Goal: Task Accomplishment & Management: Manage account settings

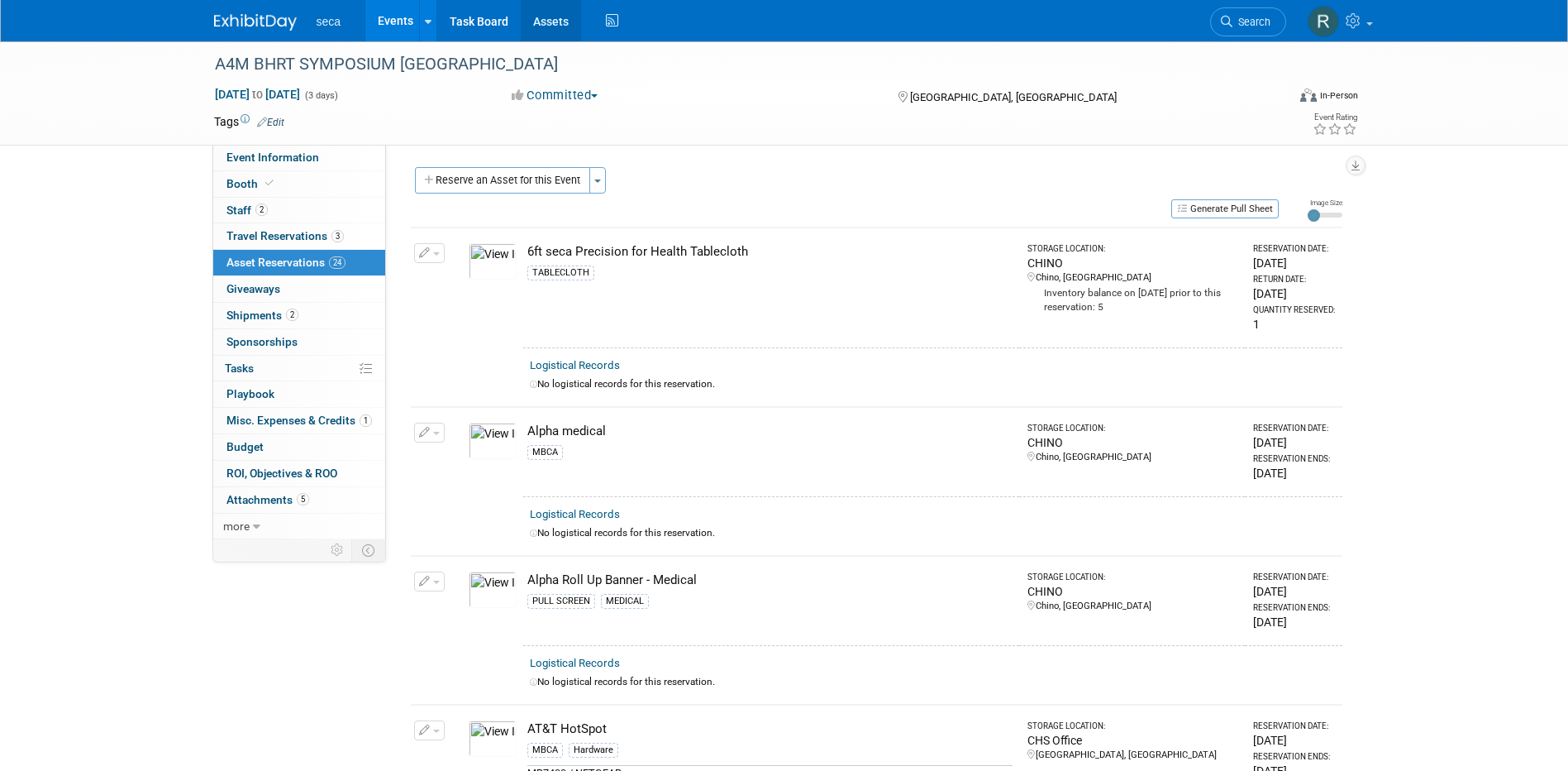
click at [569, 19] on link "Assets" at bounding box center [550, 20] width 60 height 42
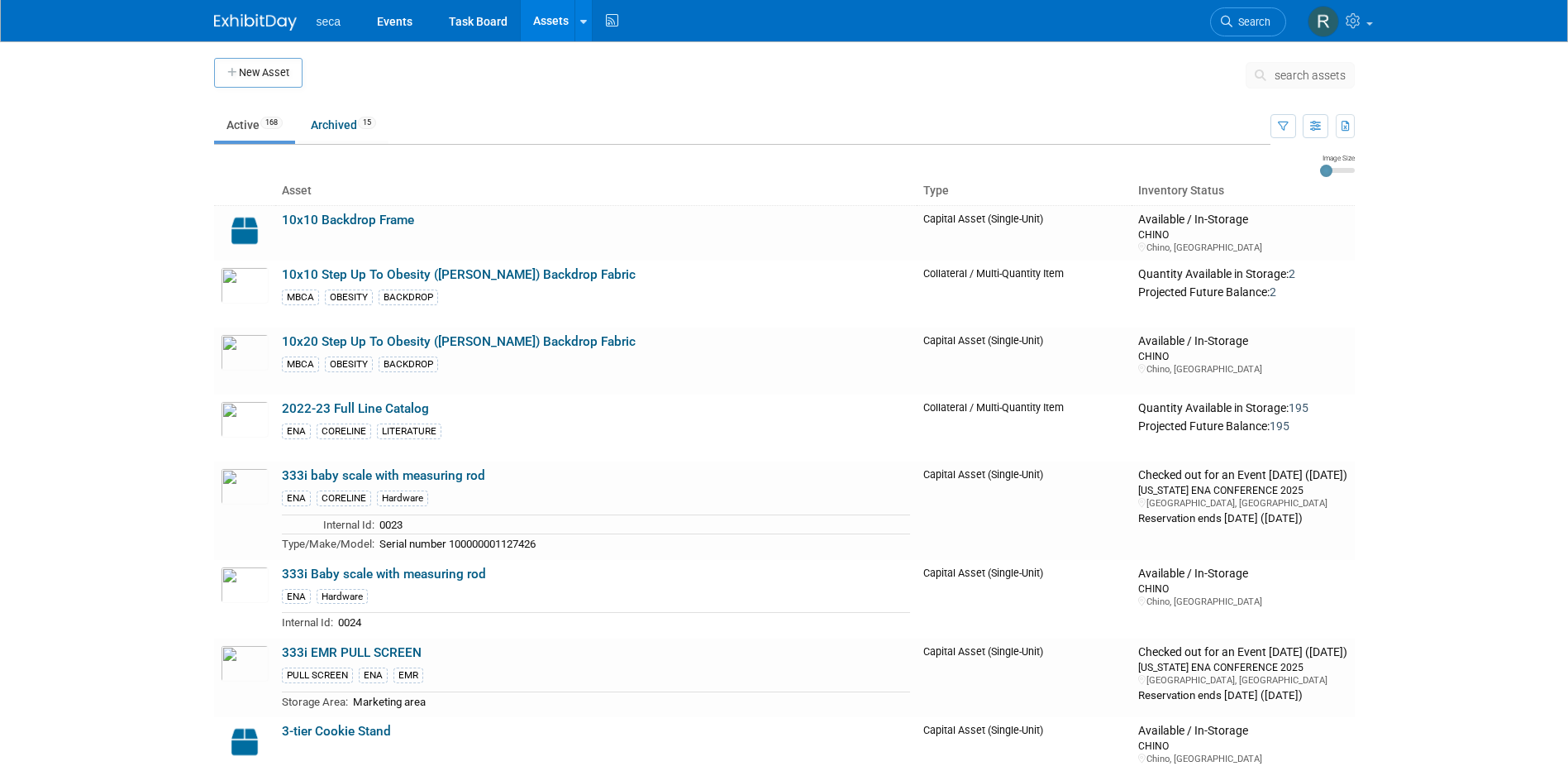
click at [1290, 72] on span "search assets" at bounding box center [1310, 75] width 71 height 13
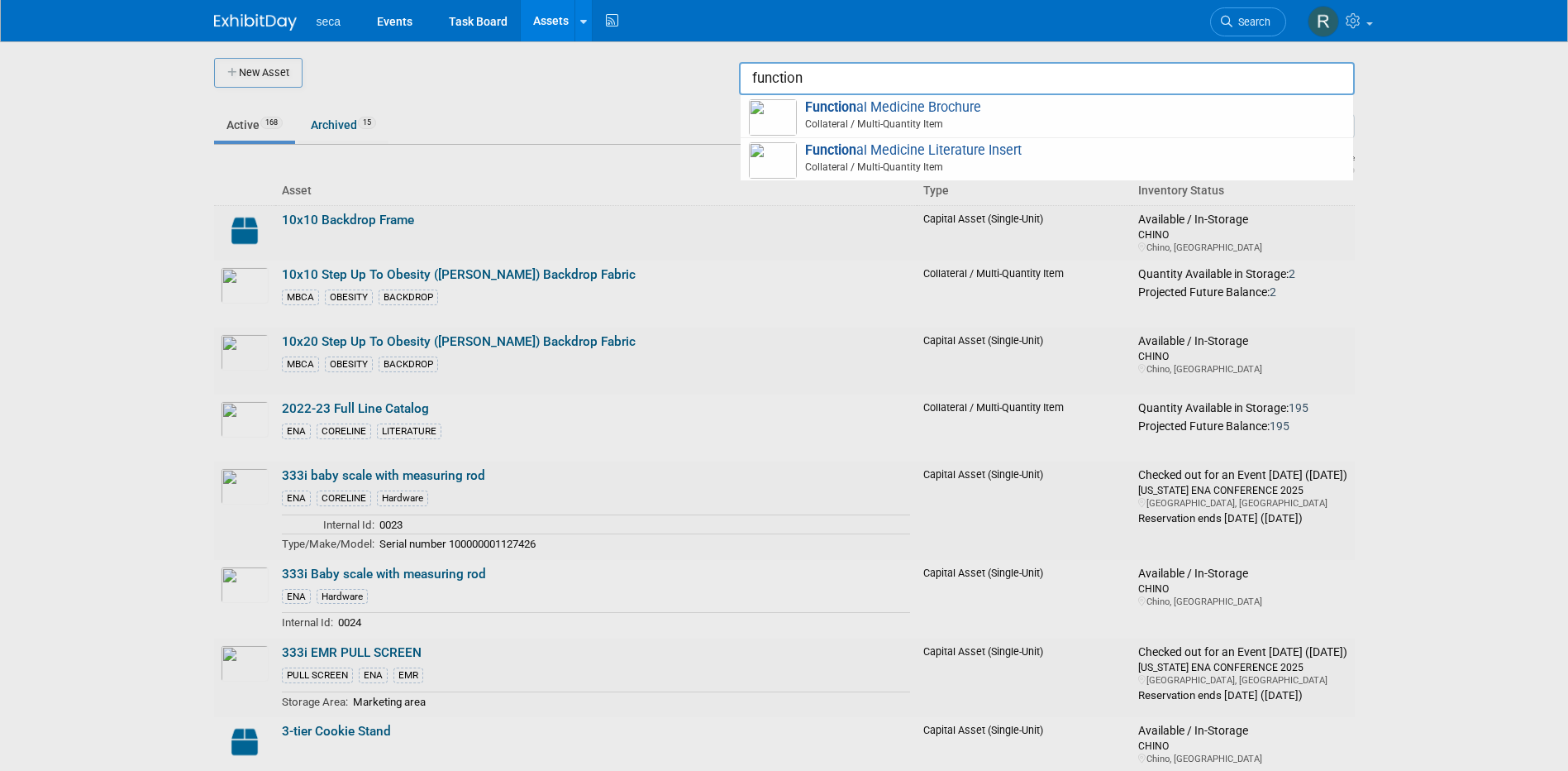
drag, startPoint x: 824, startPoint y: 80, endPoint x: 731, endPoint y: 72, distance: 93.3
click at [731, 72] on body "seca Events Task Board Assets New Asset Search Assets Bulk Upload Assets Storag…" at bounding box center [784, 385] width 1568 height 771
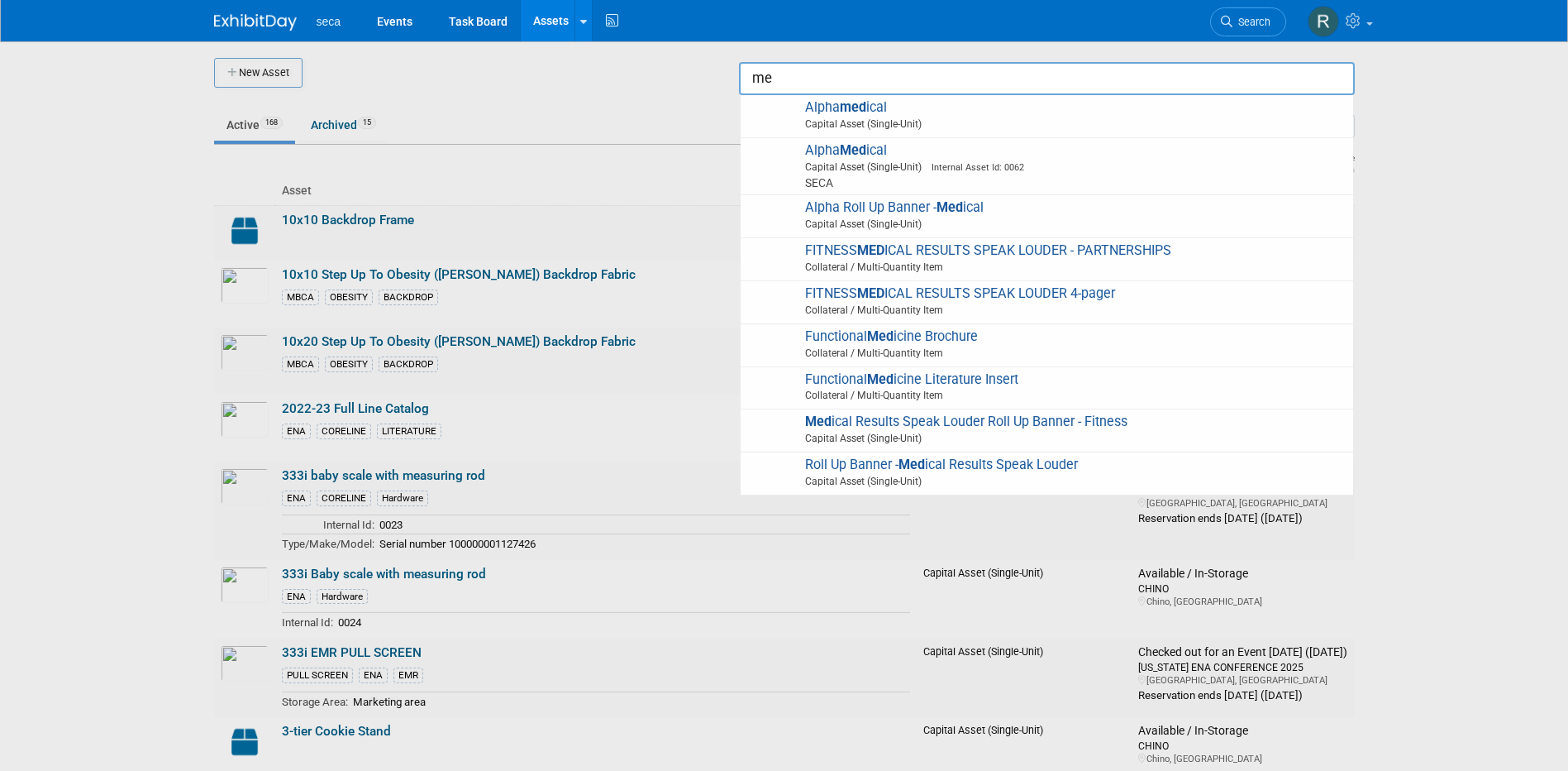
type input "m"
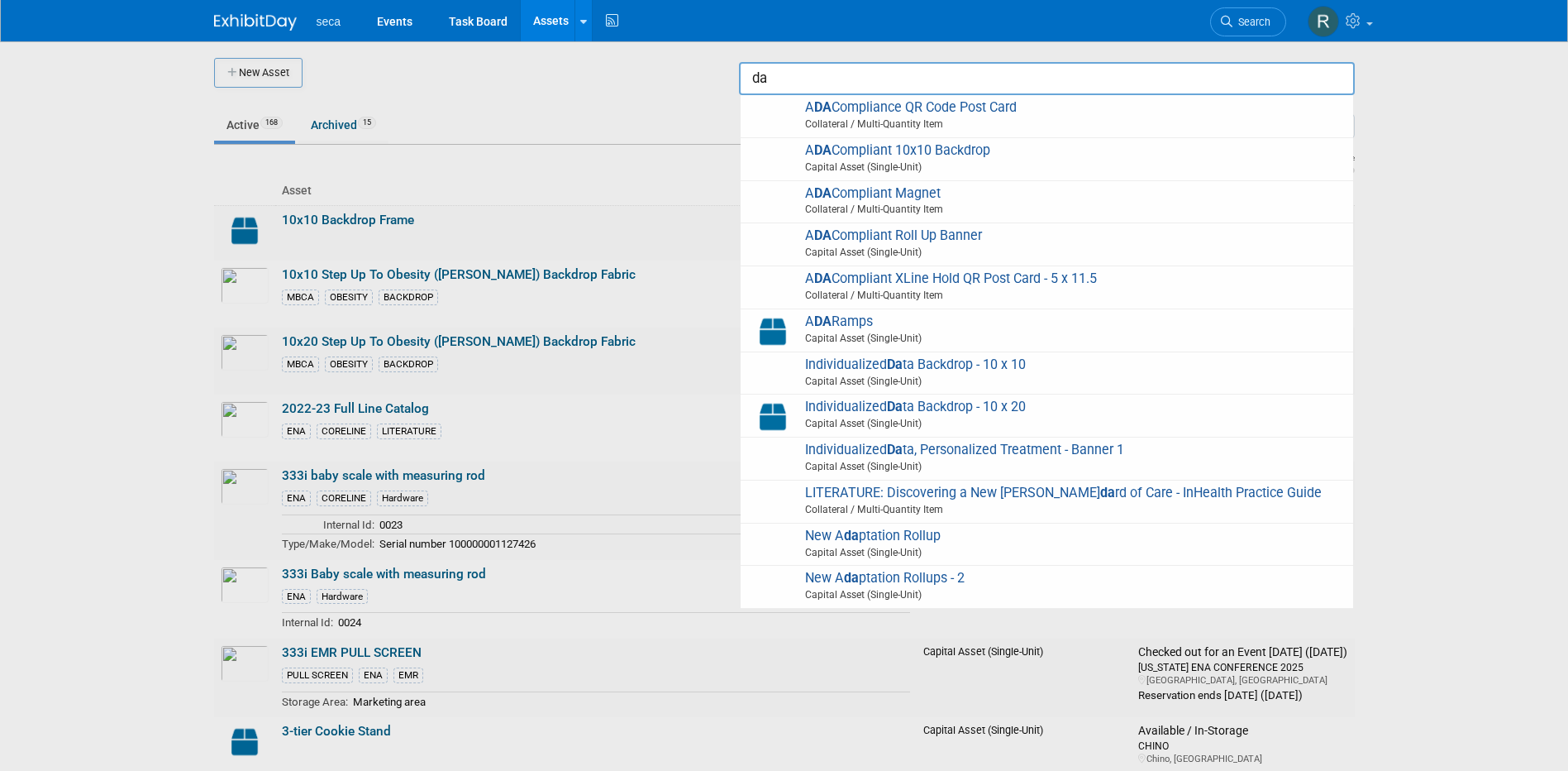
type input "d"
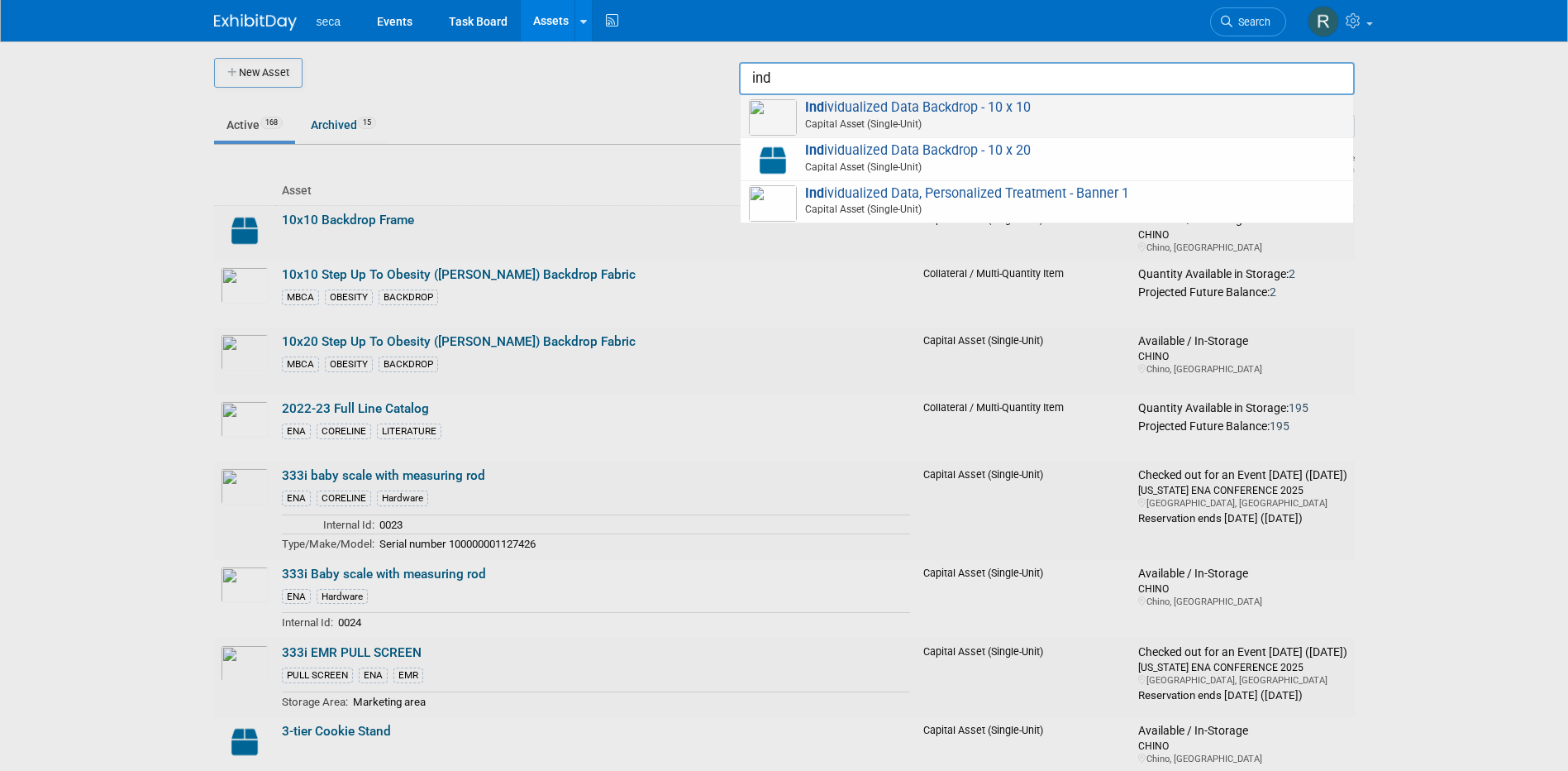
click at [899, 110] on span "Ind ividualized Data Backdrop - 10 x 10 Capital Asset (Single-Unit)" at bounding box center [1047, 115] width 596 height 34
type input "Individualized Data Backdrop - 10 x 10"
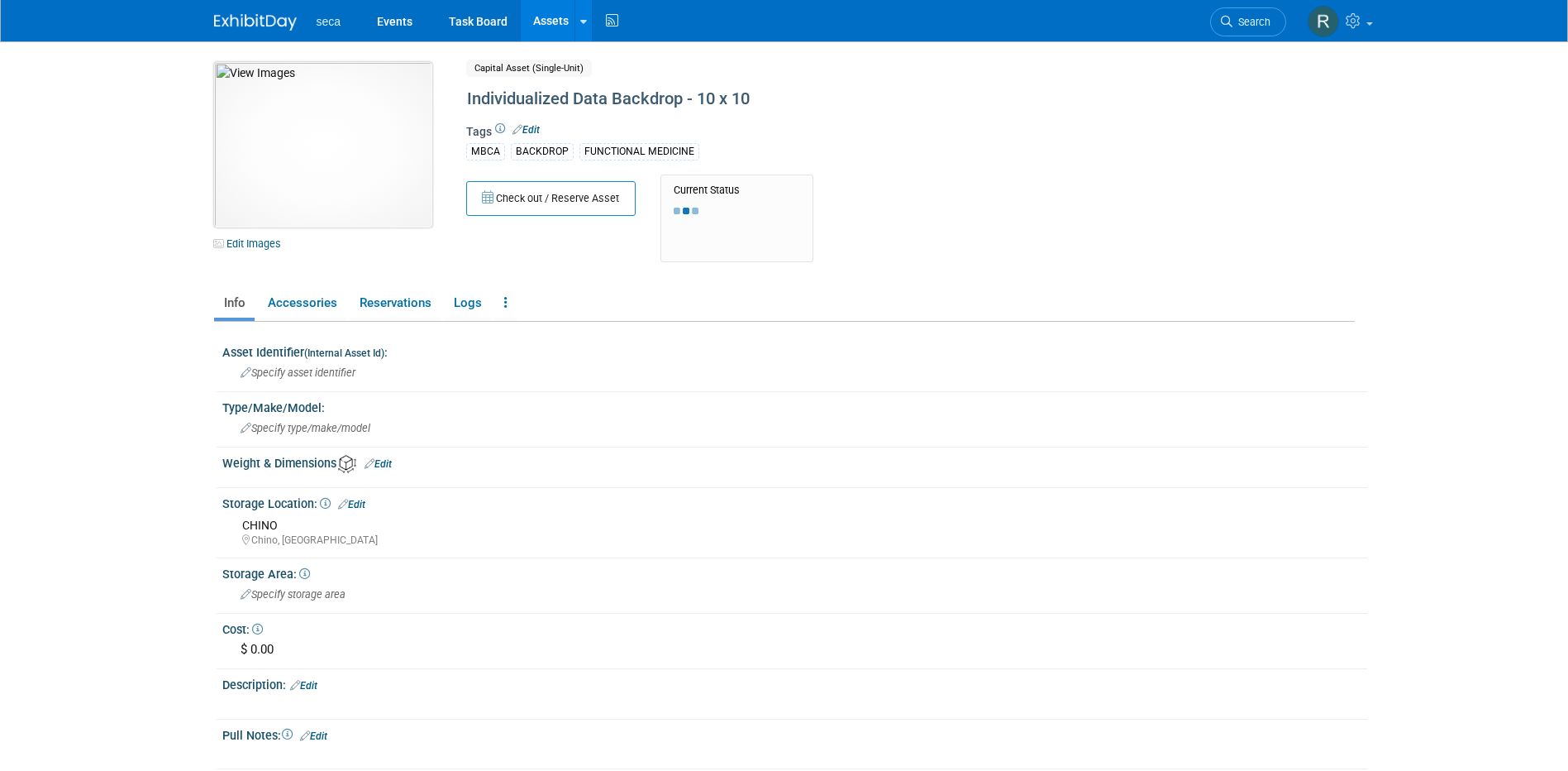
click at [325, 141] on img at bounding box center [323, 144] width 218 height 165
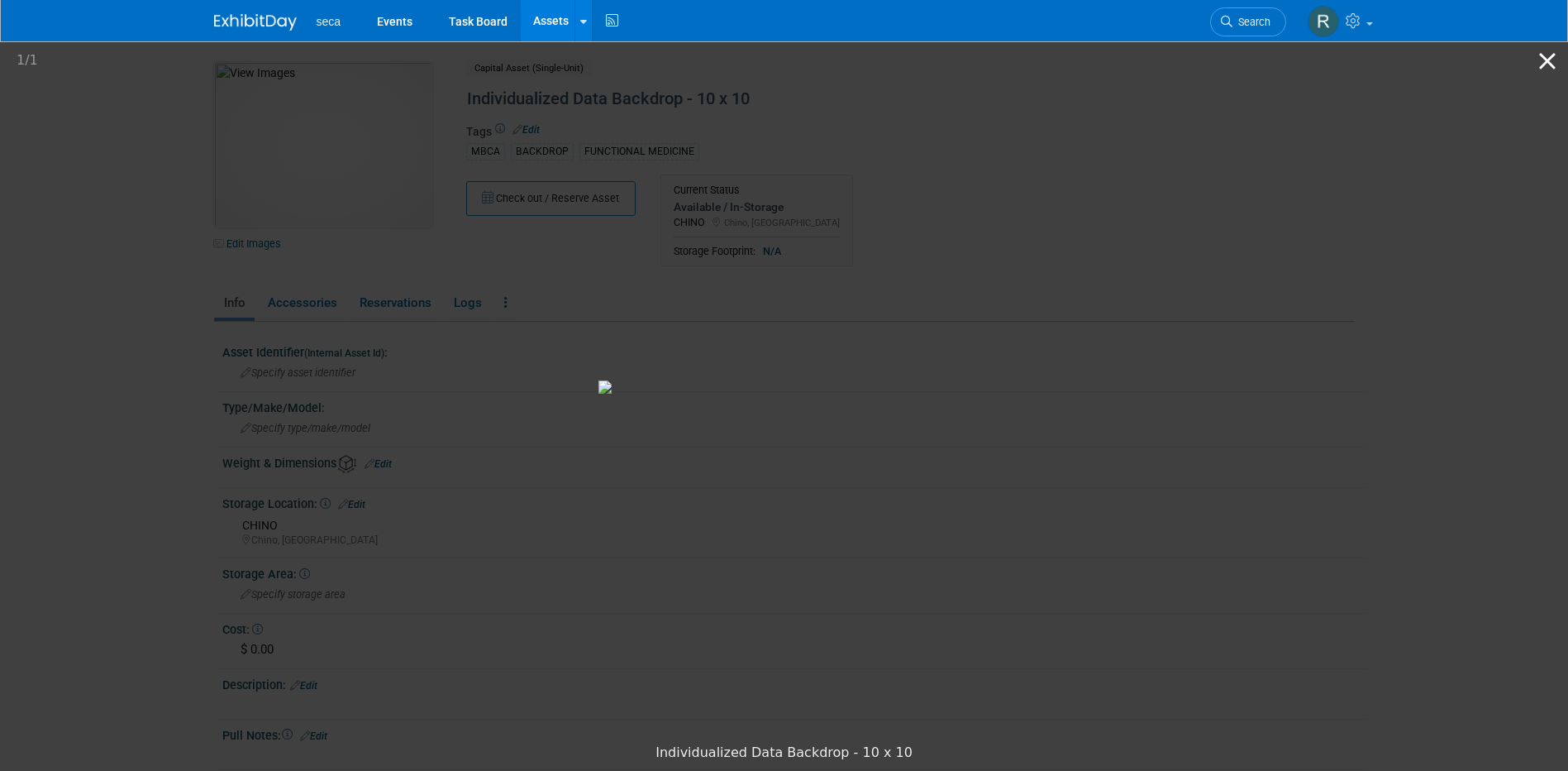
click at [1544, 67] on button "Close gallery" at bounding box center [1547, 61] width 42 height 39
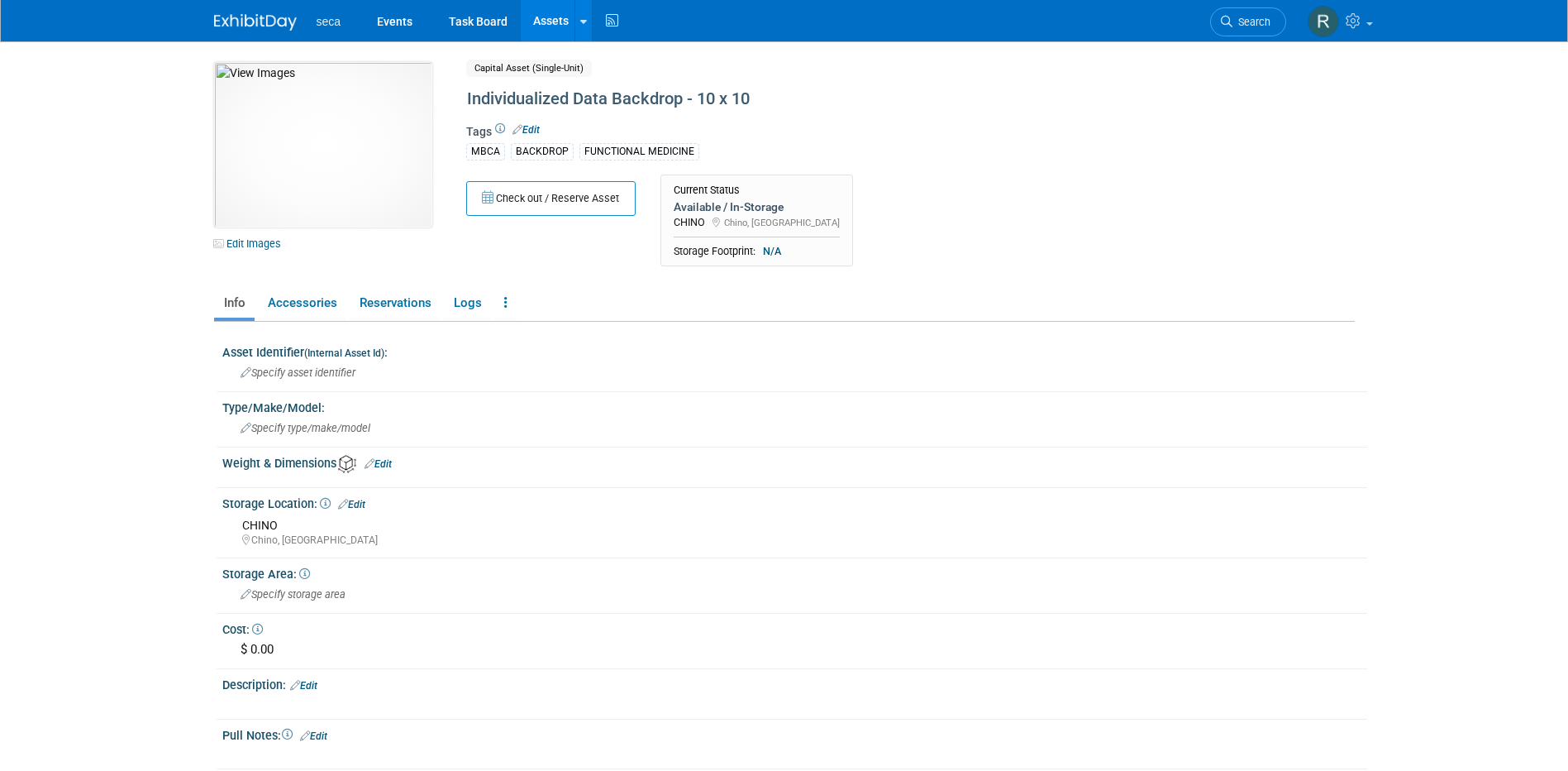
click at [549, 23] on link "Assets" at bounding box center [550, 20] width 60 height 42
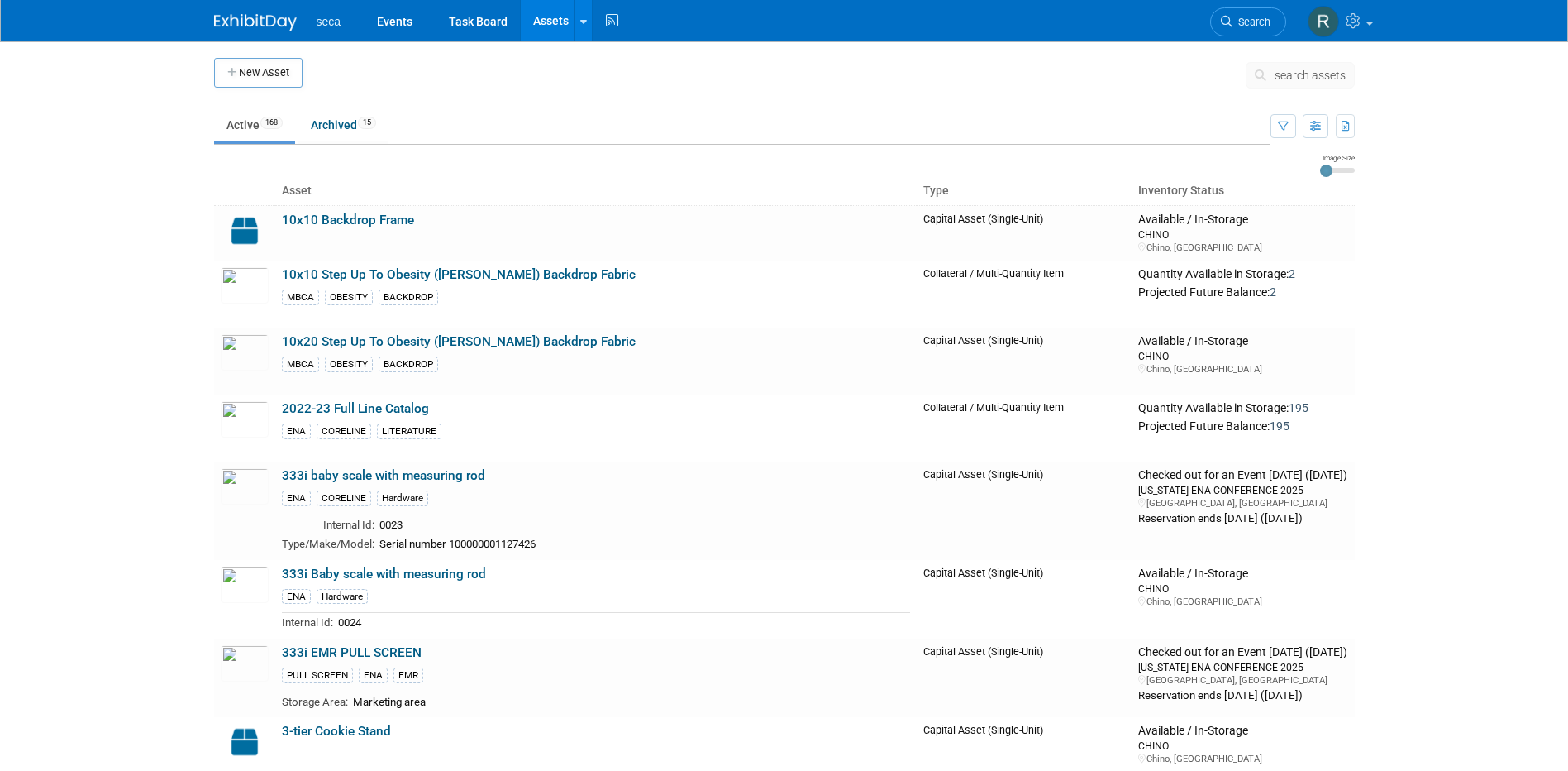
click at [1286, 71] on span "search assets" at bounding box center [1310, 75] width 71 height 13
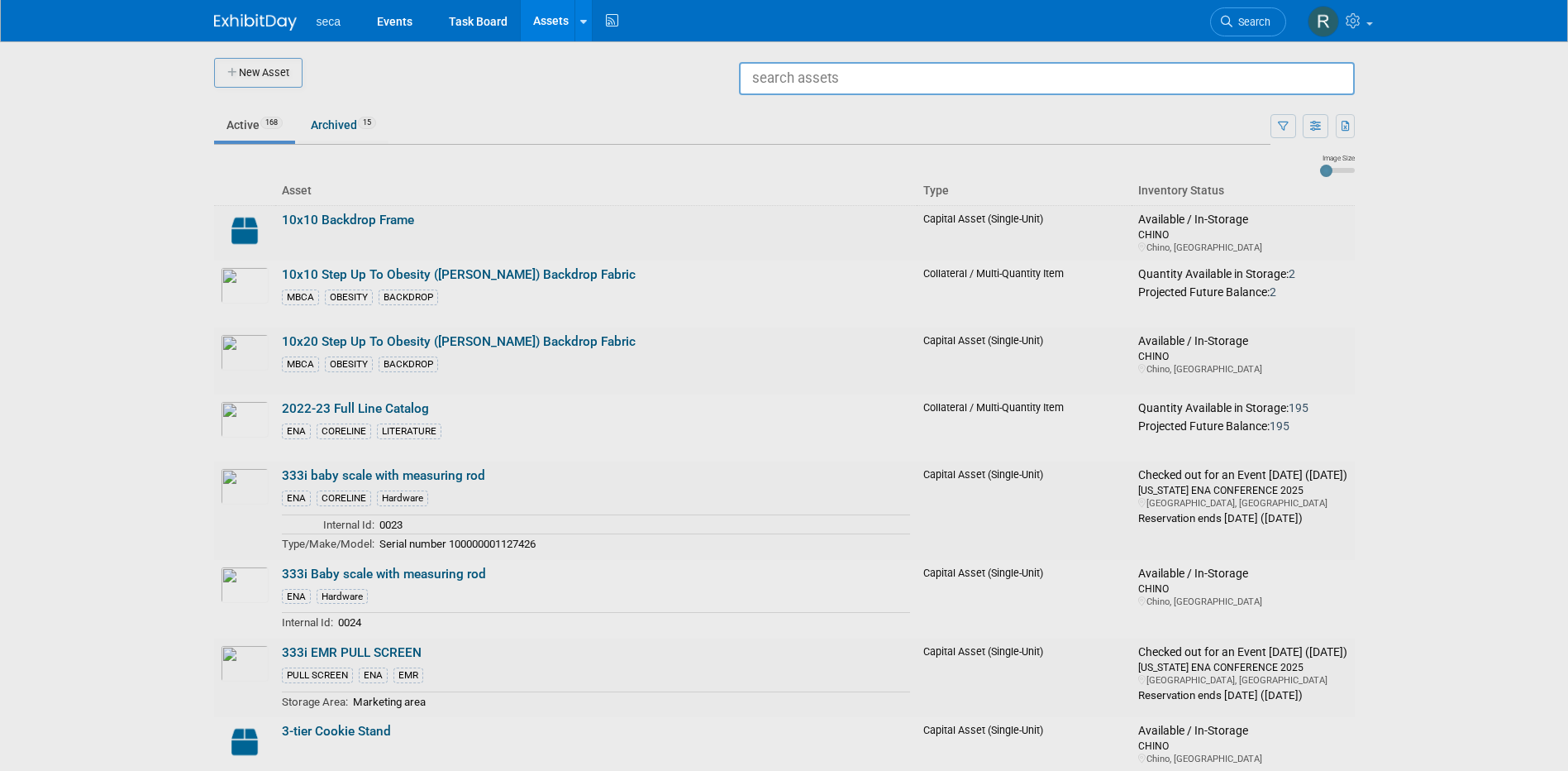
click at [784, 113] on div at bounding box center [784, 385] width 0 height 771
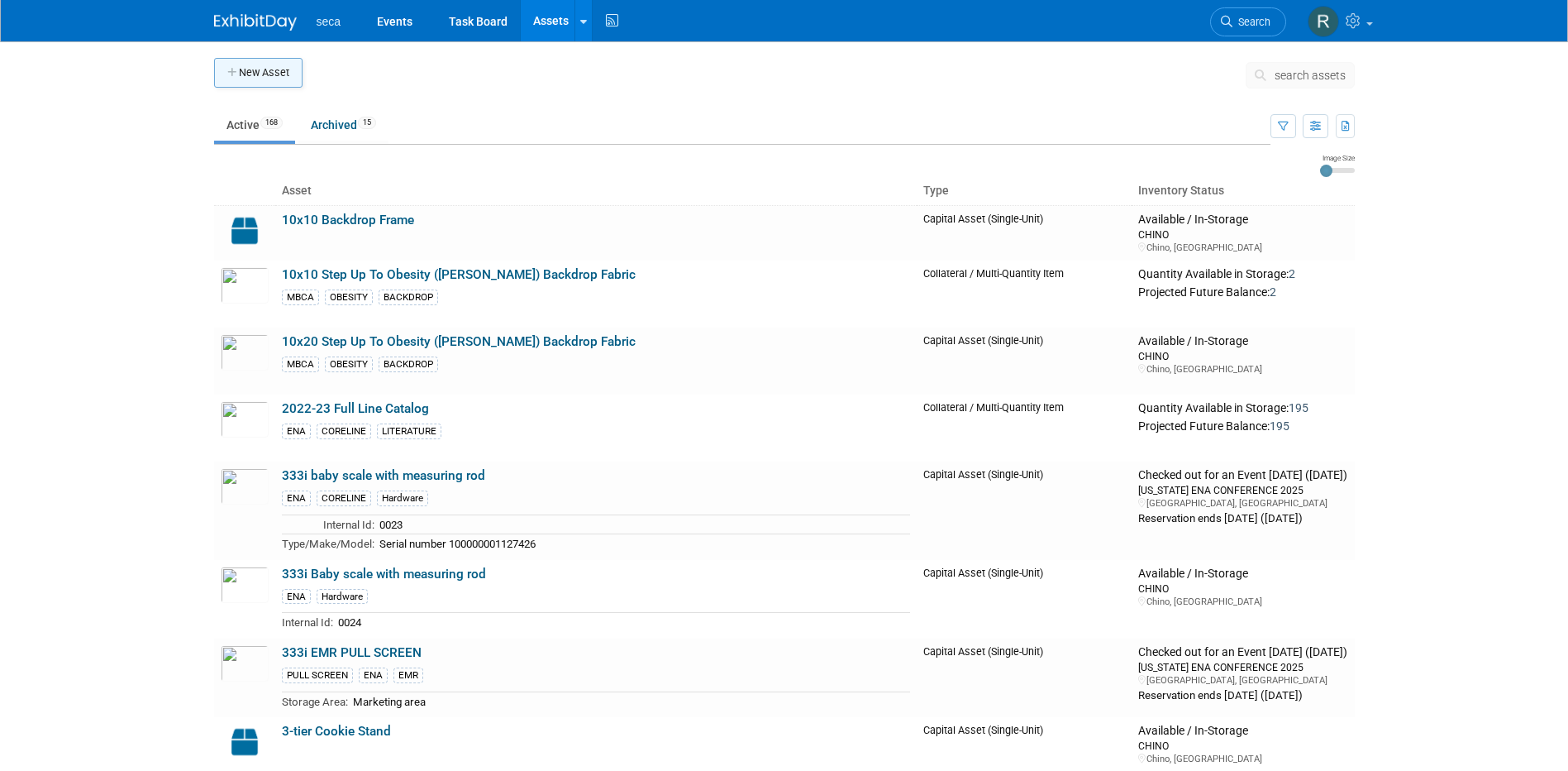
click at [265, 76] on button "New Asset" at bounding box center [258, 73] width 89 height 30
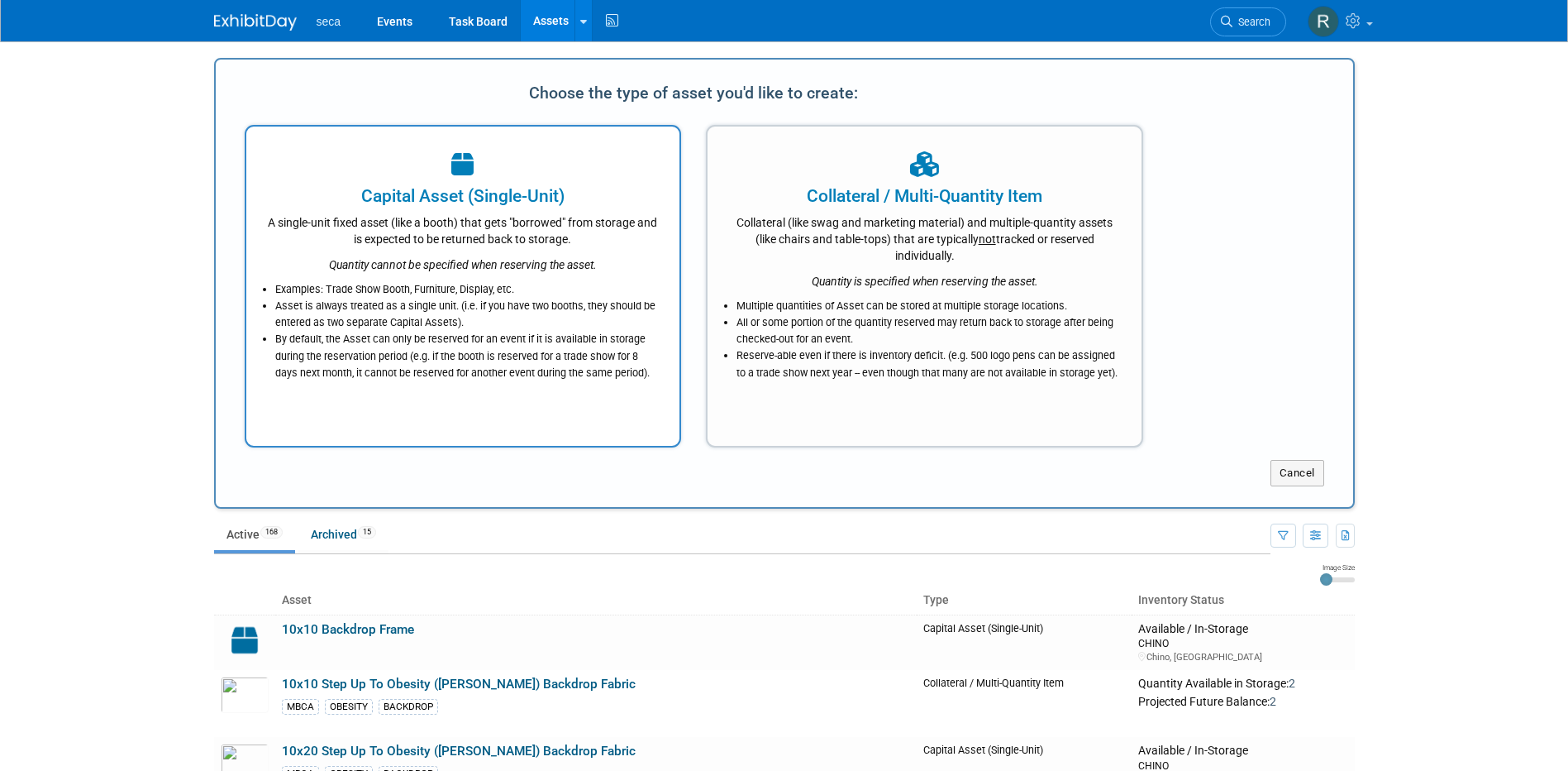
click at [542, 218] on div "A single-unit fixed asset (like a booth) that gets "borrowed" from storage and …" at bounding box center [462, 228] width 392 height 39
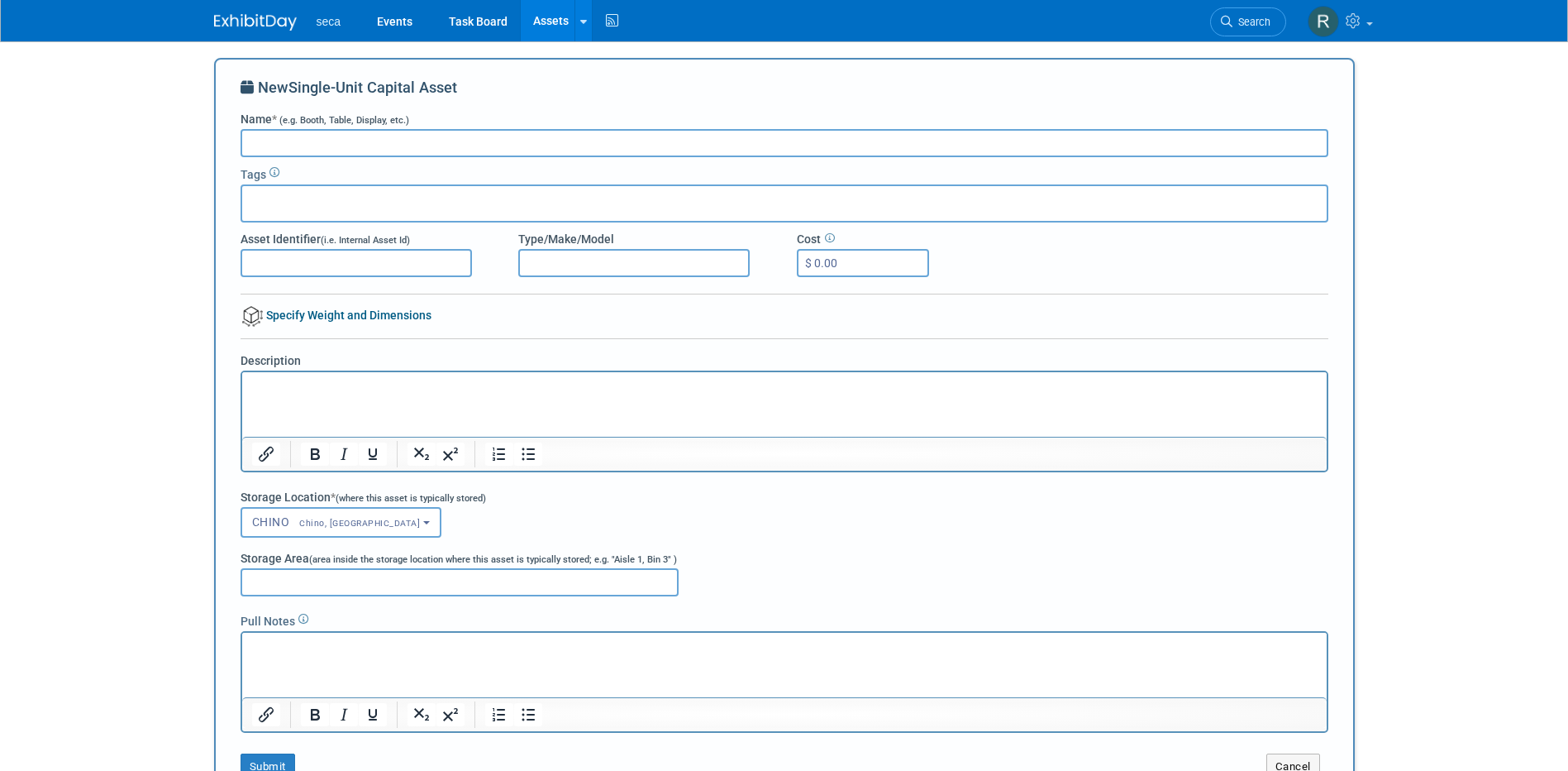
click at [362, 147] on input "Name * (e.g. Booth, Table, Display, etc.)" at bounding box center [784, 143] width 1087 height 28
type input "8x6 Individualized Data Backdrop"
click at [356, 379] on p "Rich Text Area. Press ALT-0 for help." at bounding box center [784, 387] width 1065 height 17
click at [274, 757] on button "Submit" at bounding box center [268, 766] width 54 height 27
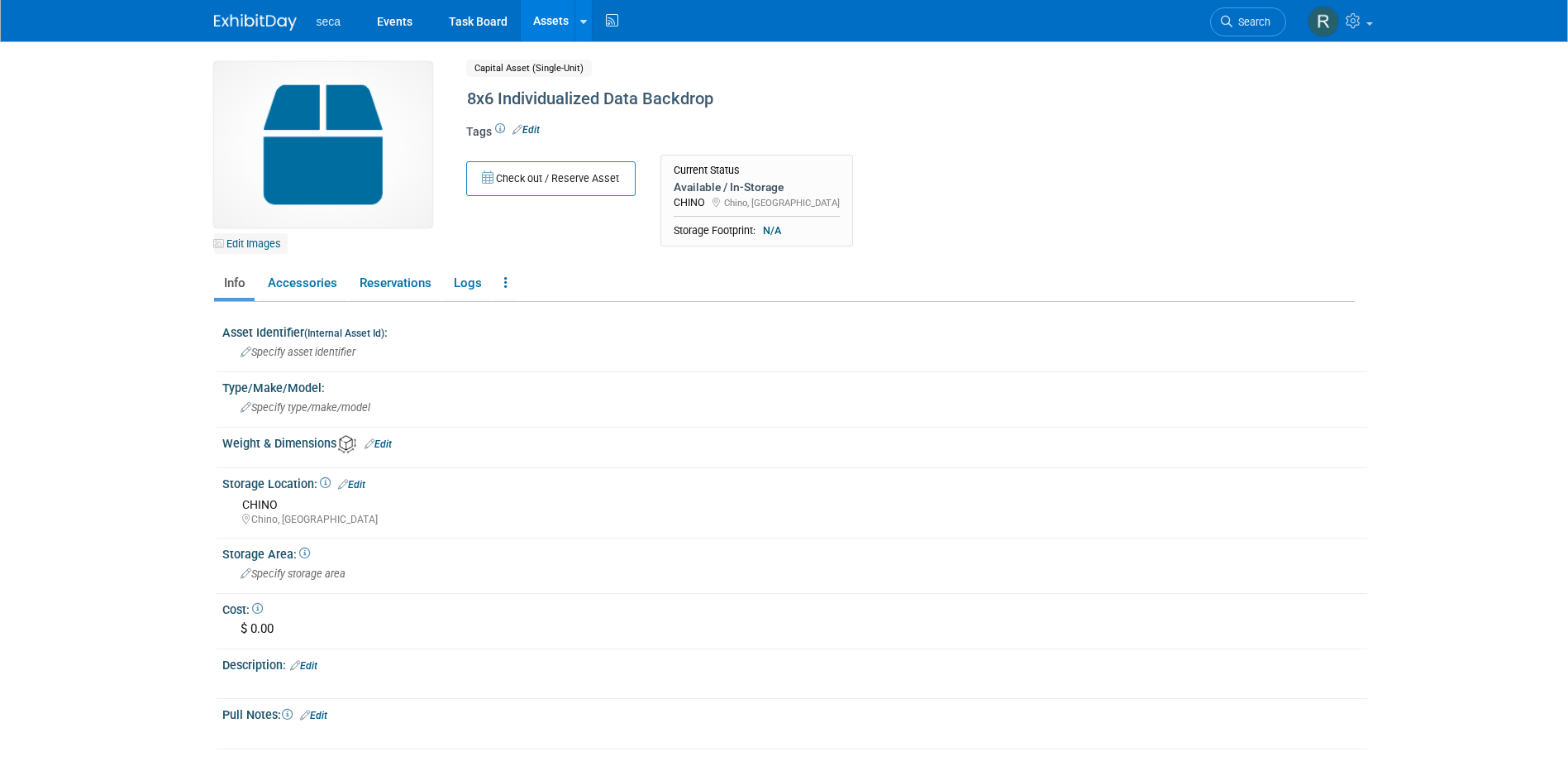
click at [240, 241] on link "Edit Images" at bounding box center [251, 244] width 74 height 20
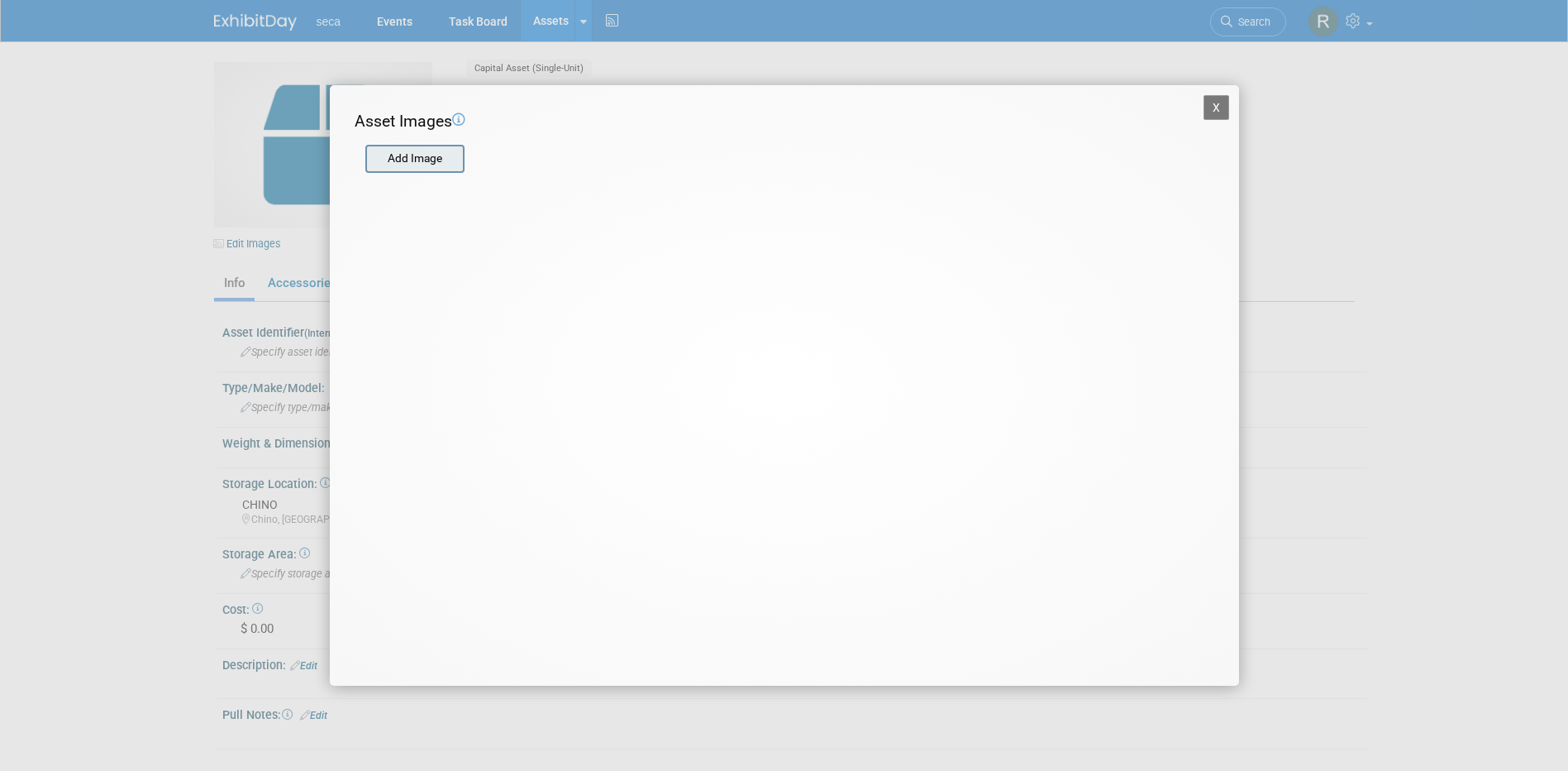
click at [431, 147] on input "file" at bounding box center [364, 159] width 197 height 25
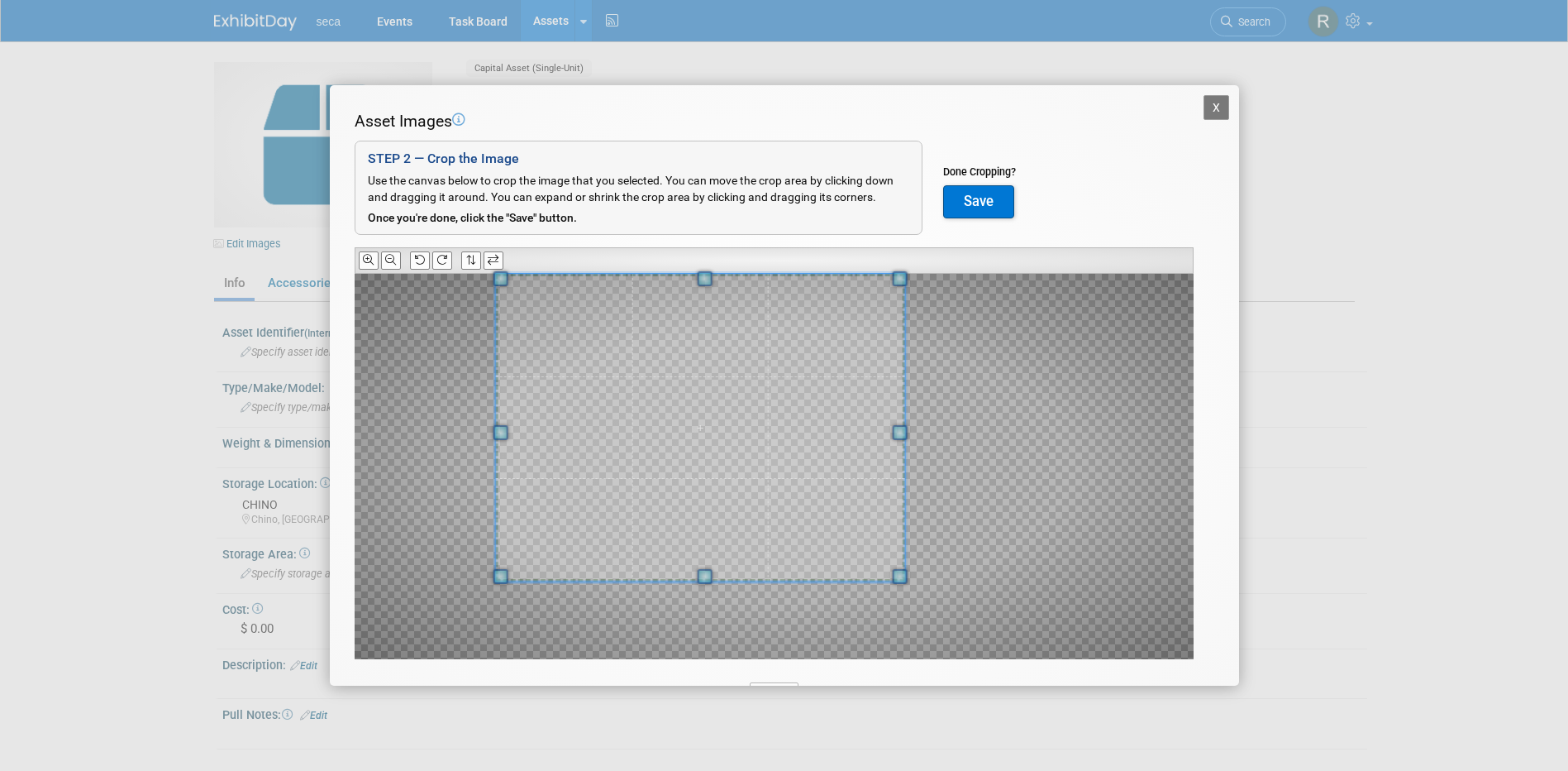
click at [564, 330] on span at bounding box center [700, 428] width 410 height 308
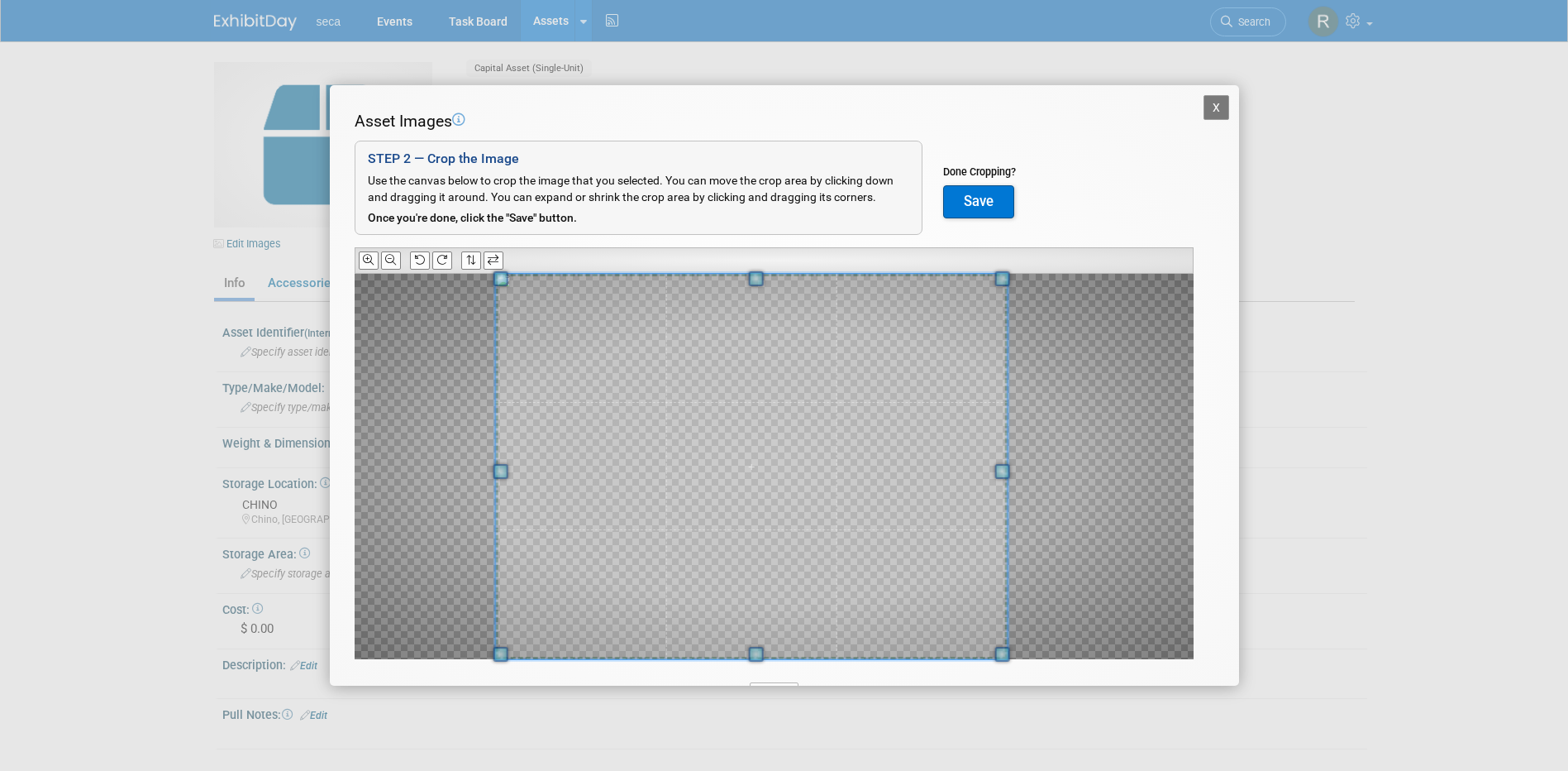
click at [1212, 669] on div "X Asset Images Add Image STEP 2 — Crop the Image Use the canvas below to crop t…" at bounding box center [784, 385] width 909 height 601
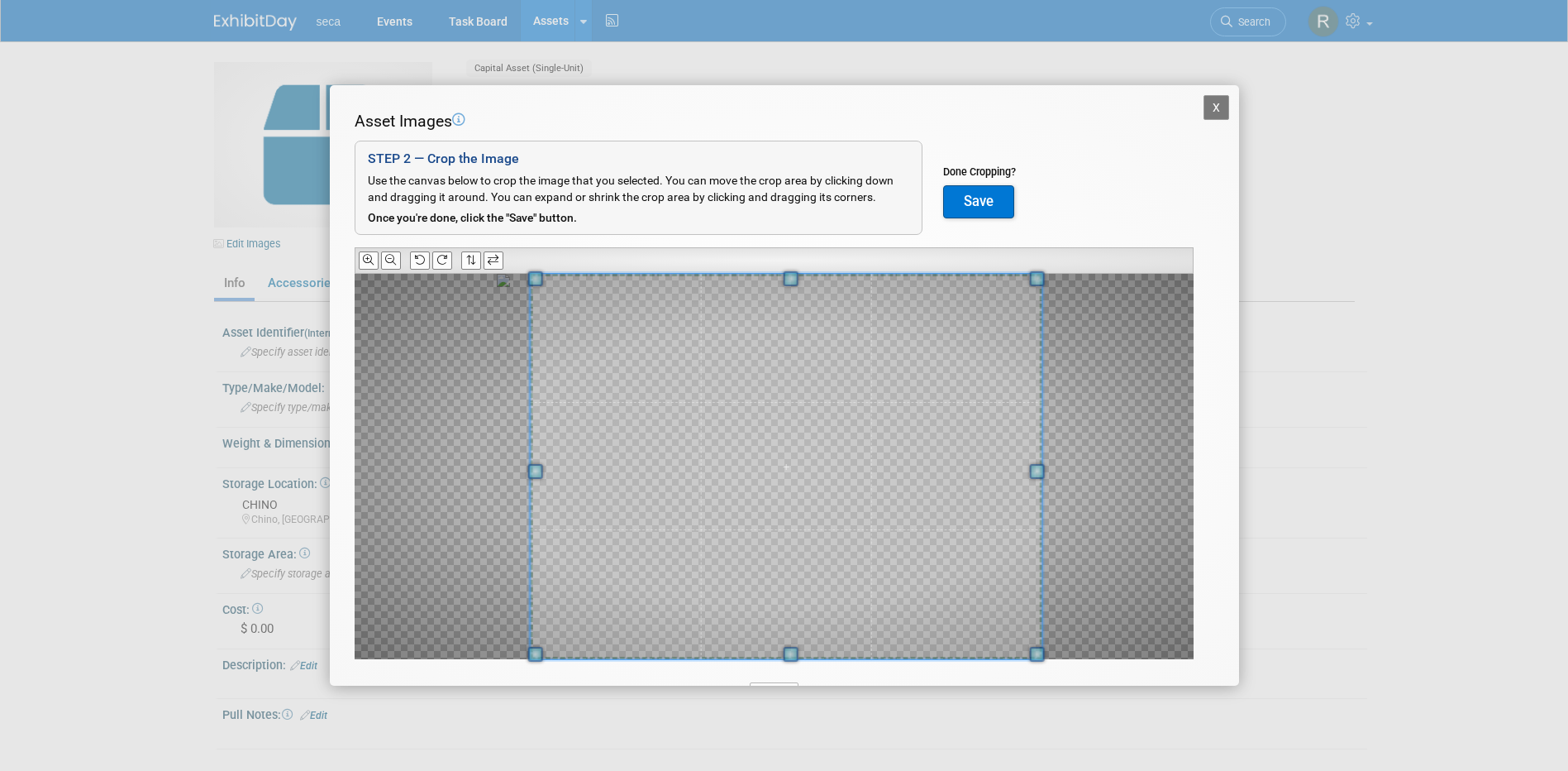
click at [881, 525] on span at bounding box center [785, 465] width 512 height 385
click at [990, 202] on button "Save" at bounding box center [978, 202] width 71 height 33
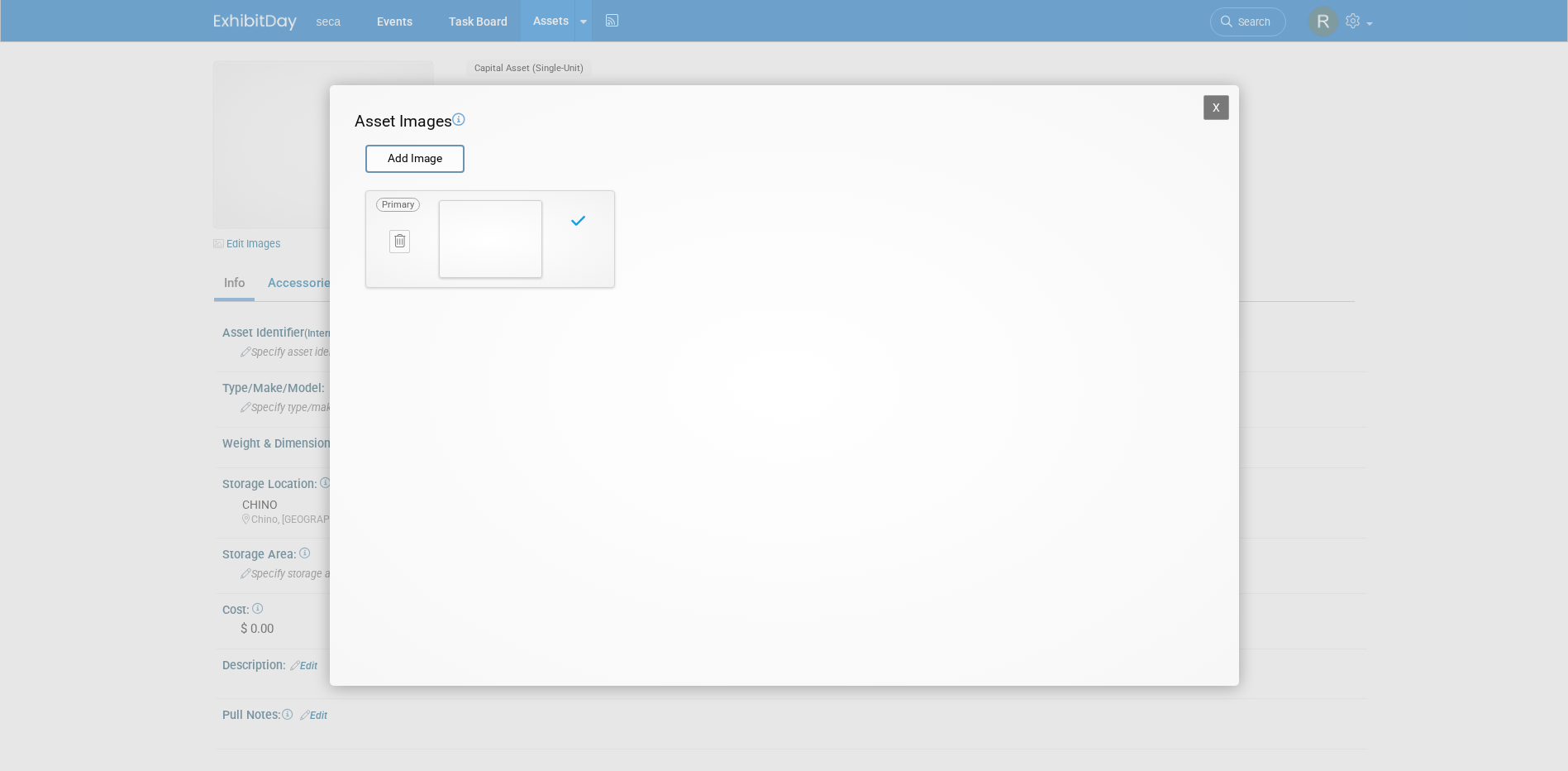
click at [1210, 106] on button "X" at bounding box center [1216, 107] width 27 height 25
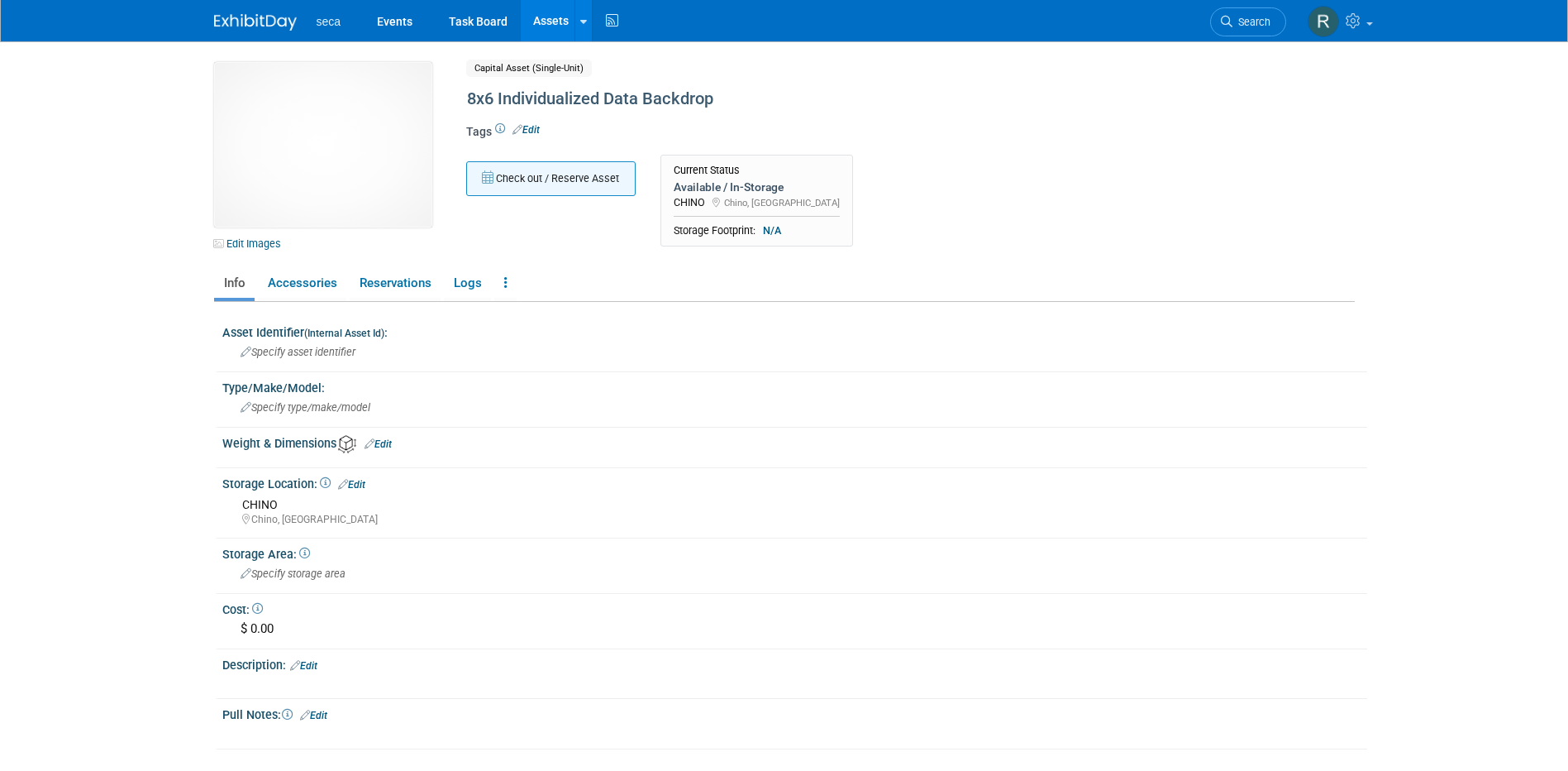
click at [516, 181] on button "Check out / Reserve Asset" at bounding box center [551, 179] width 170 height 35
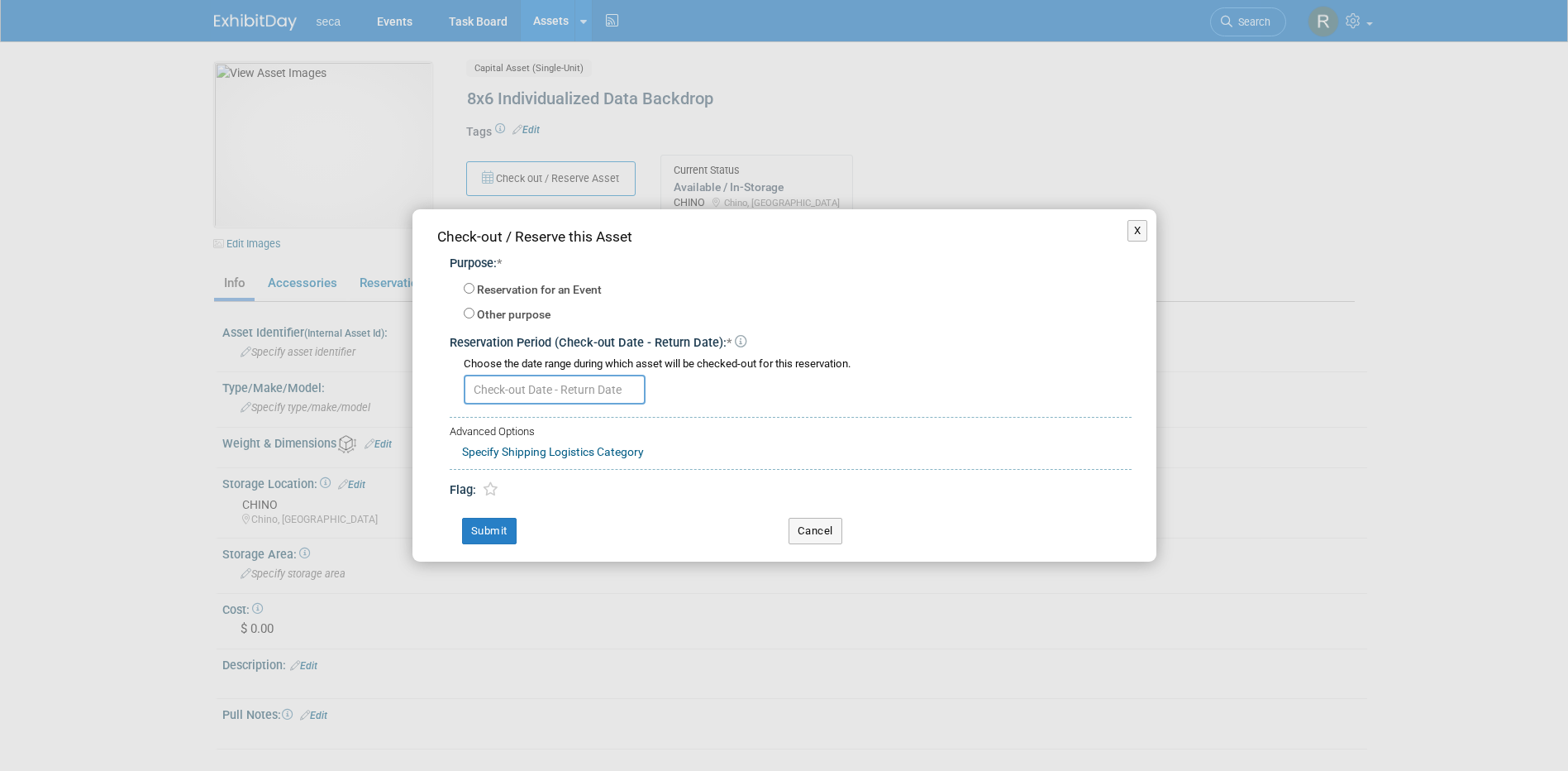
click at [1024, 113] on div "X Check-out / Reserve this Asset Purpose: * Reservation for an Event -- SELECT …" at bounding box center [784, 385] width 1568 height 771
click at [534, 6] on div "X Check-out / Reserve this Asset Purpose: * Reservation for an Event -- SELECT …" at bounding box center [784, 385] width 1568 height 771
click at [804, 537] on button "Cancel" at bounding box center [815, 531] width 54 height 27
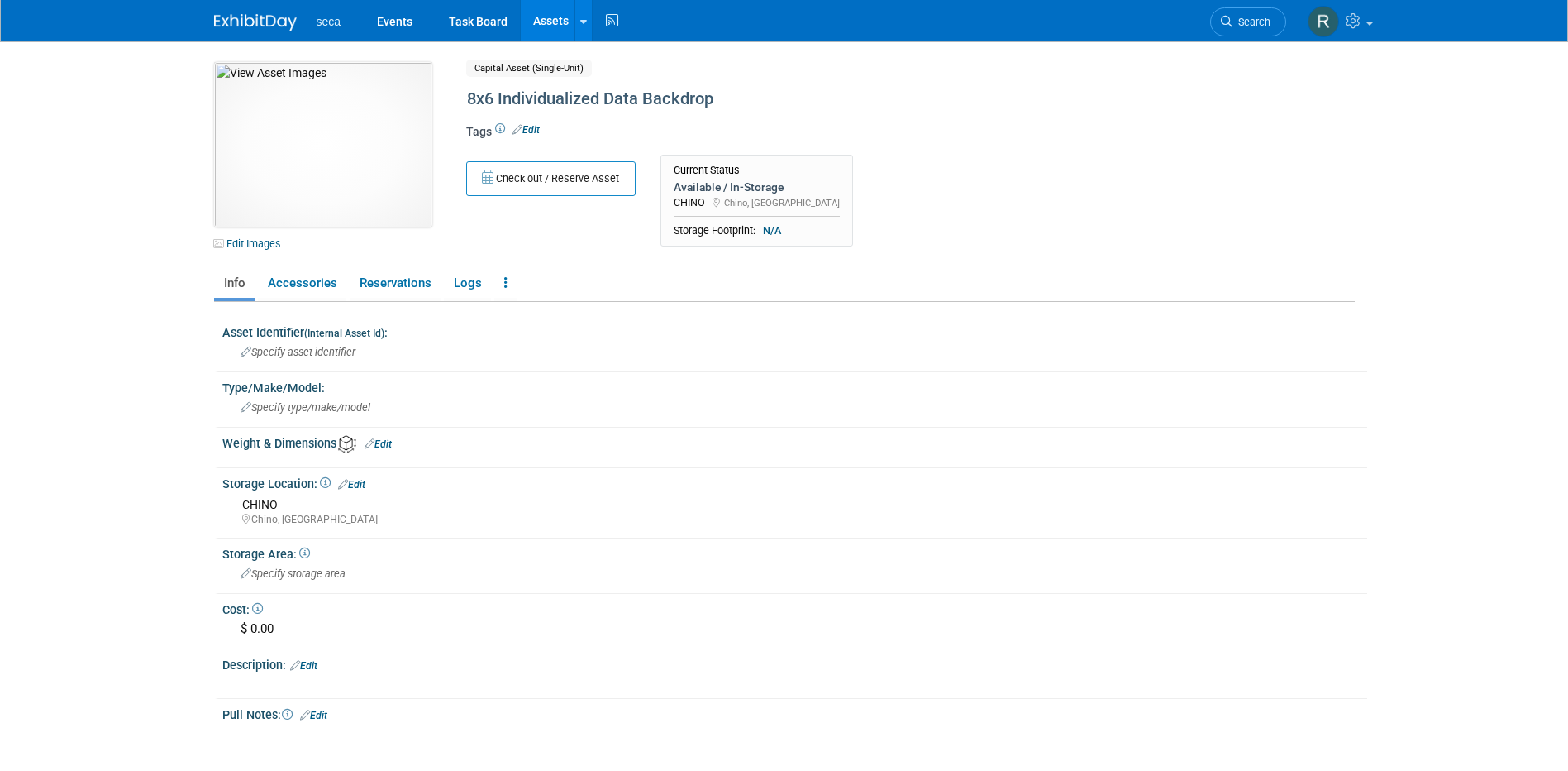
click at [546, 19] on link "Assets" at bounding box center [550, 20] width 60 height 42
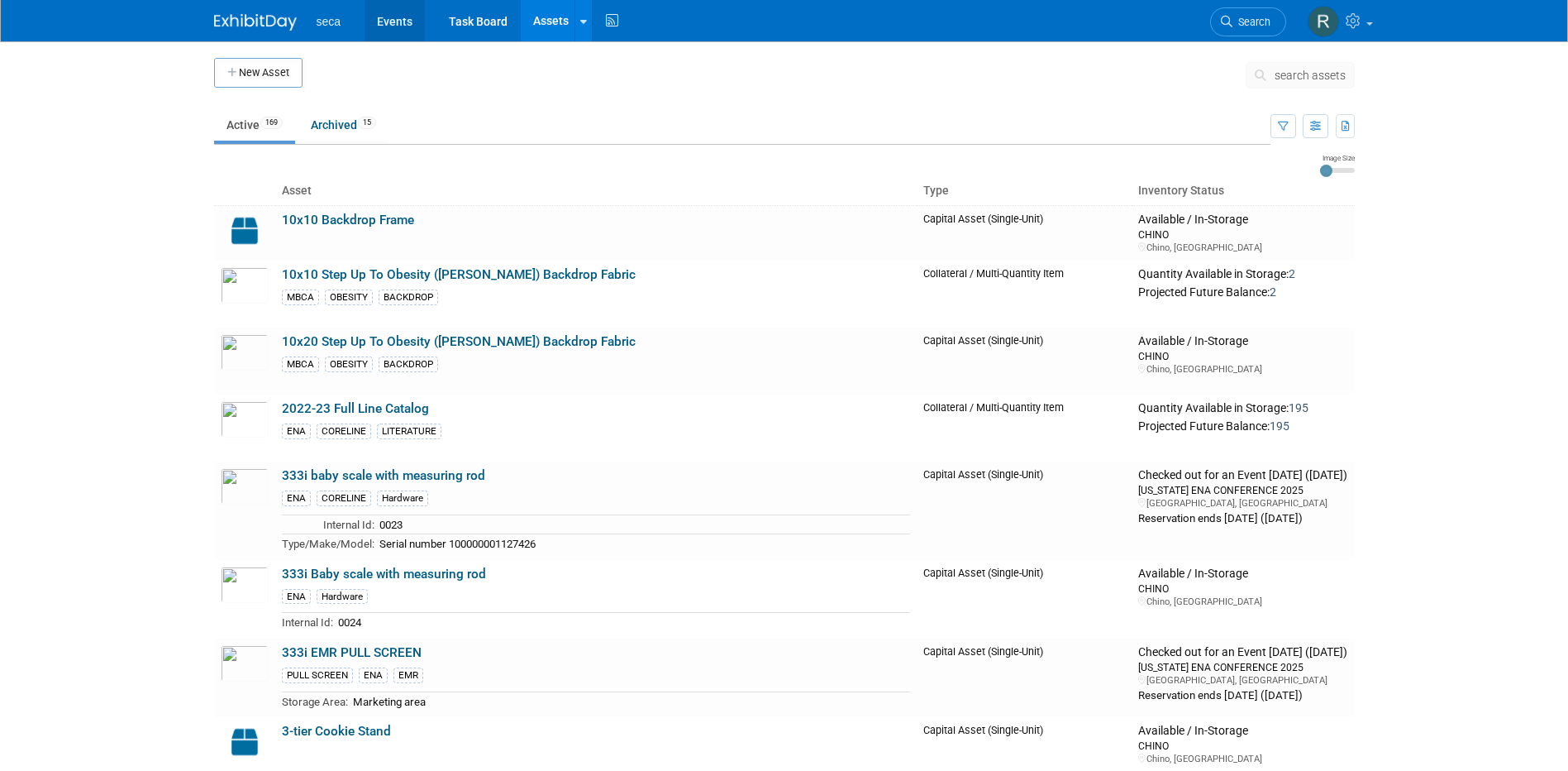
click at [402, 21] on link "Events" at bounding box center [394, 20] width 60 height 42
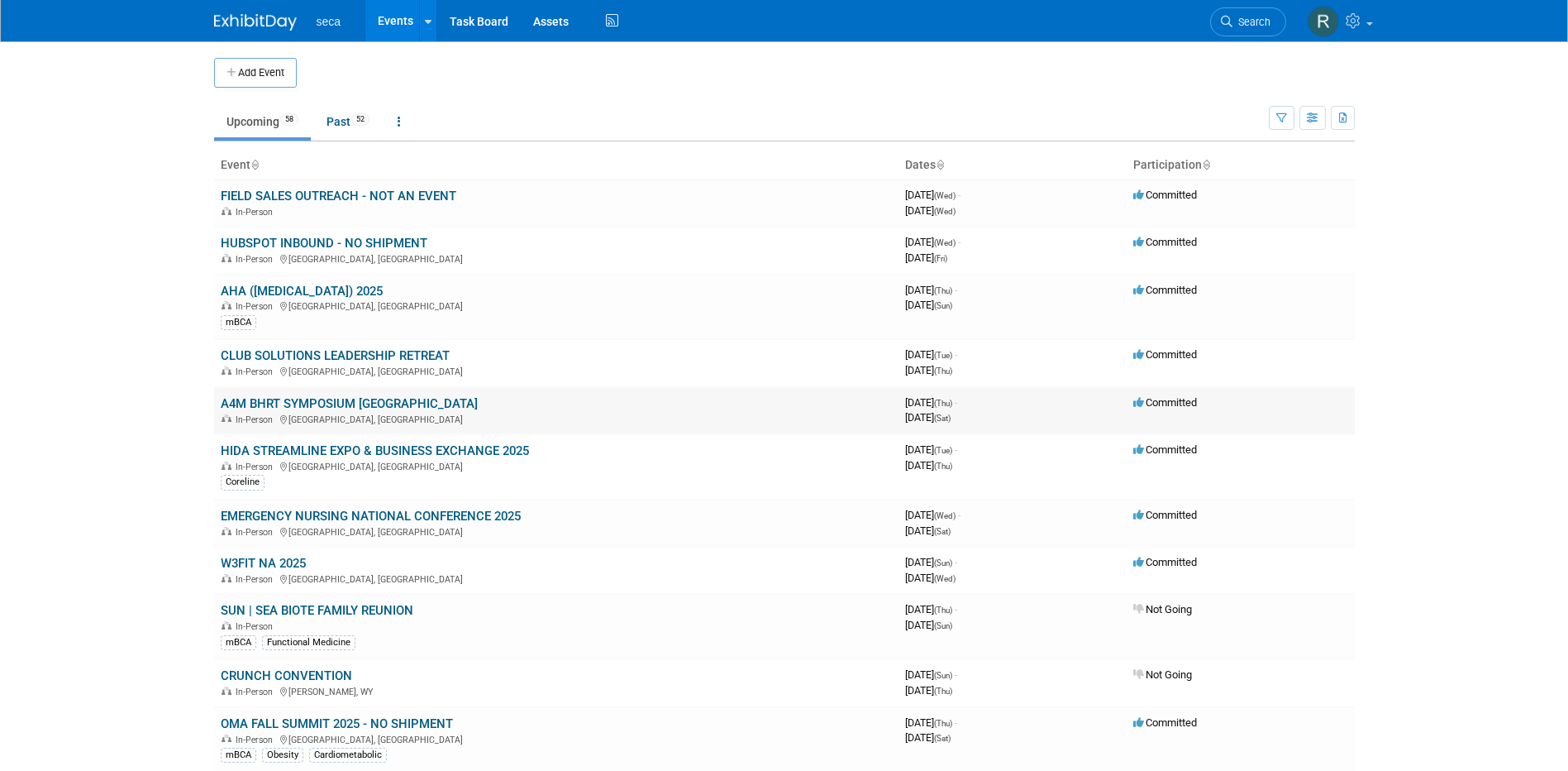
click at [341, 404] on link "A4M BHRT SYMPOSIUM [GEOGRAPHIC_DATA]" at bounding box center [349, 404] width 257 height 15
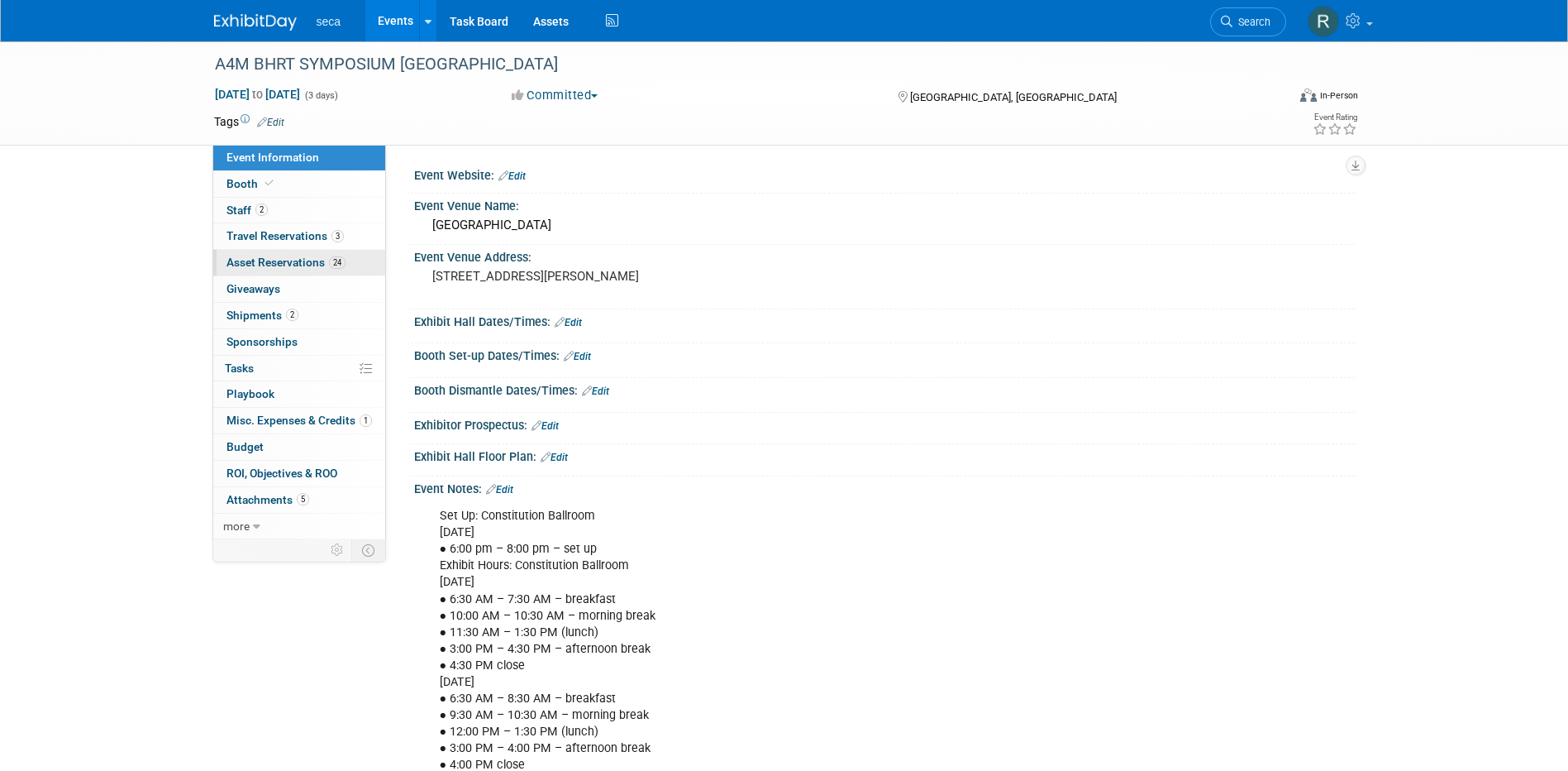
click at [280, 259] on span "Asset Reservations 24" at bounding box center [285, 262] width 119 height 13
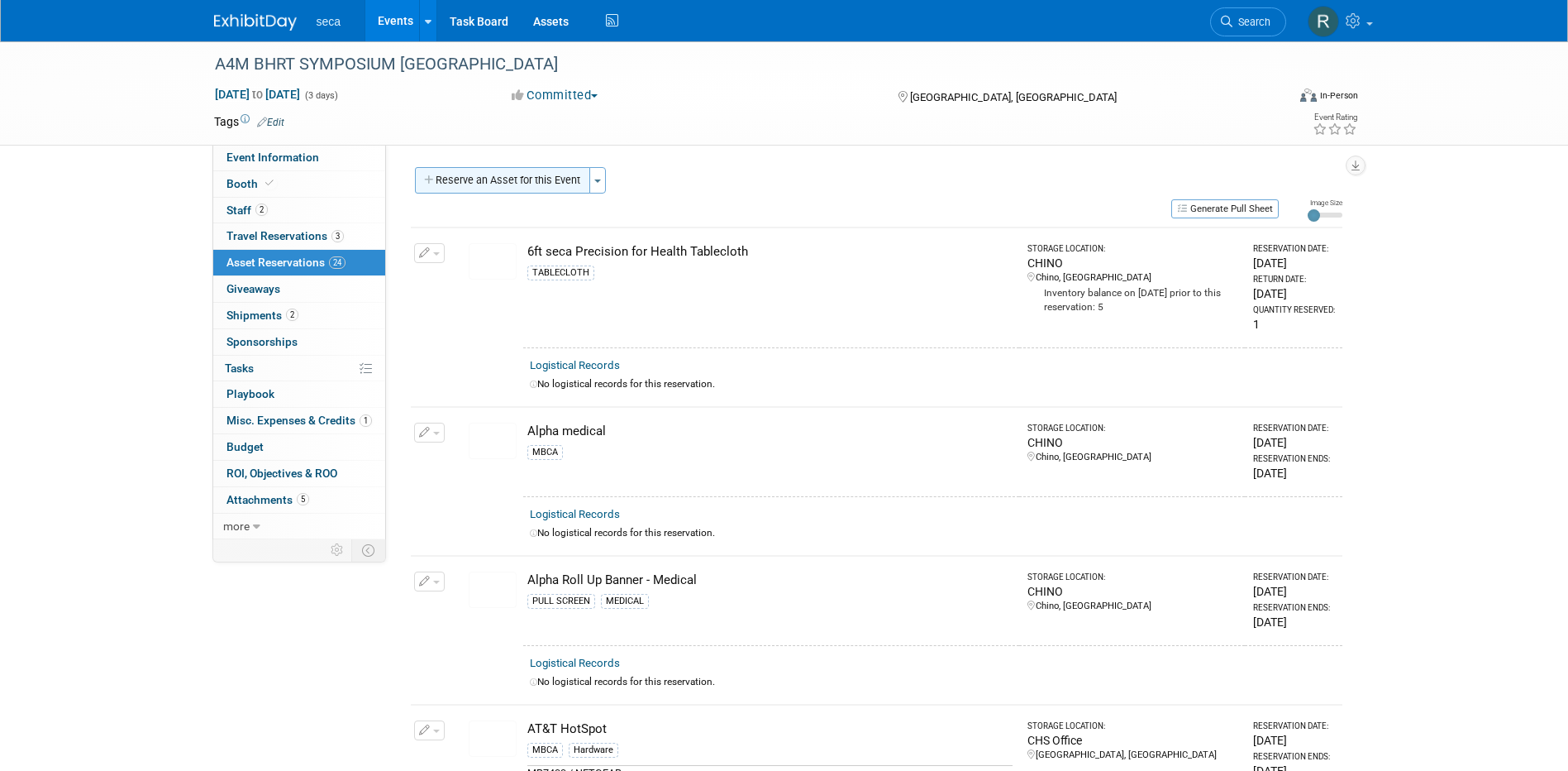
click at [511, 173] on button "Reserve an Asset for this Event" at bounding box center [503, 180] width 175 height 27
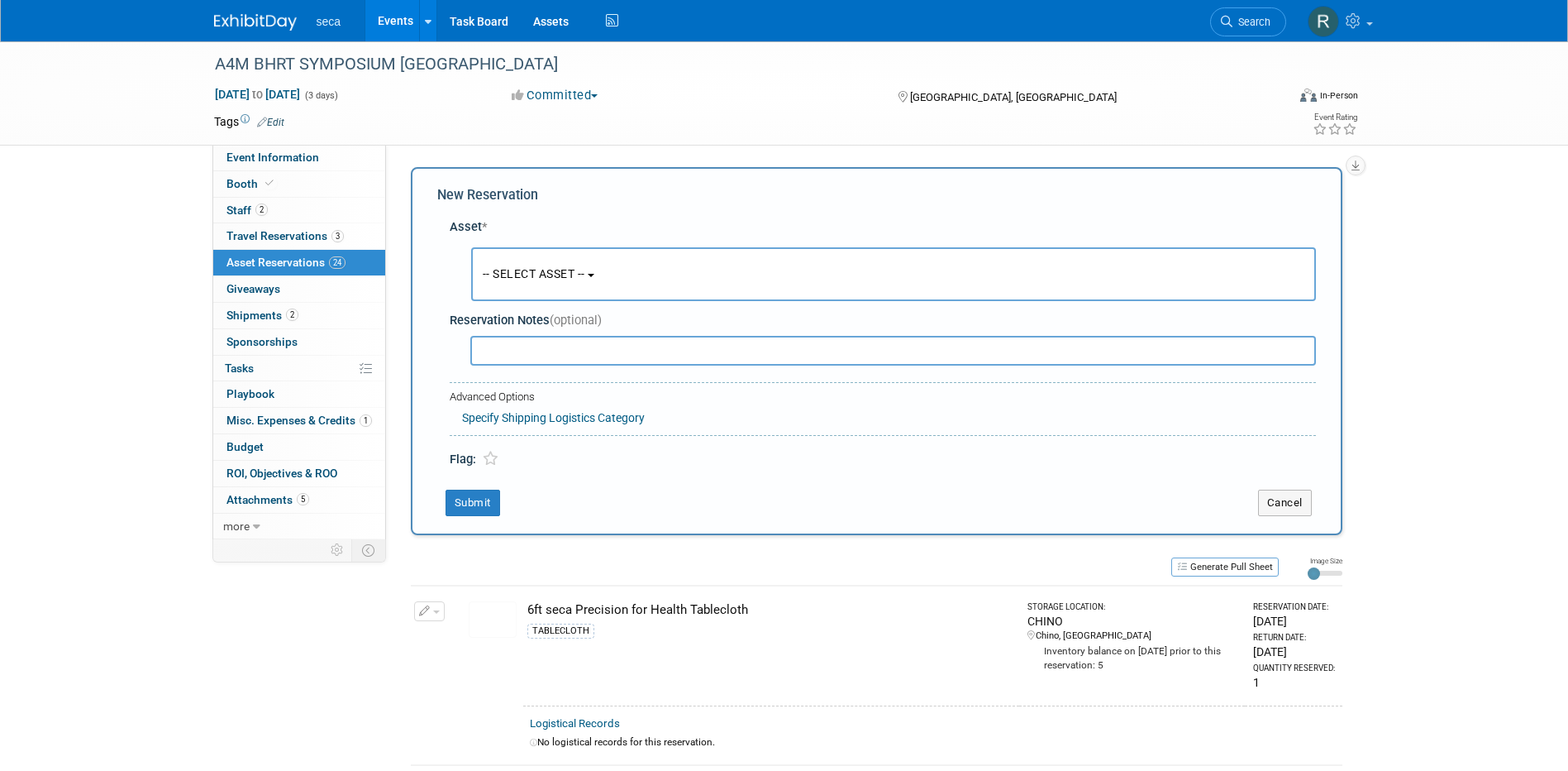
scroll to position [16, 0]
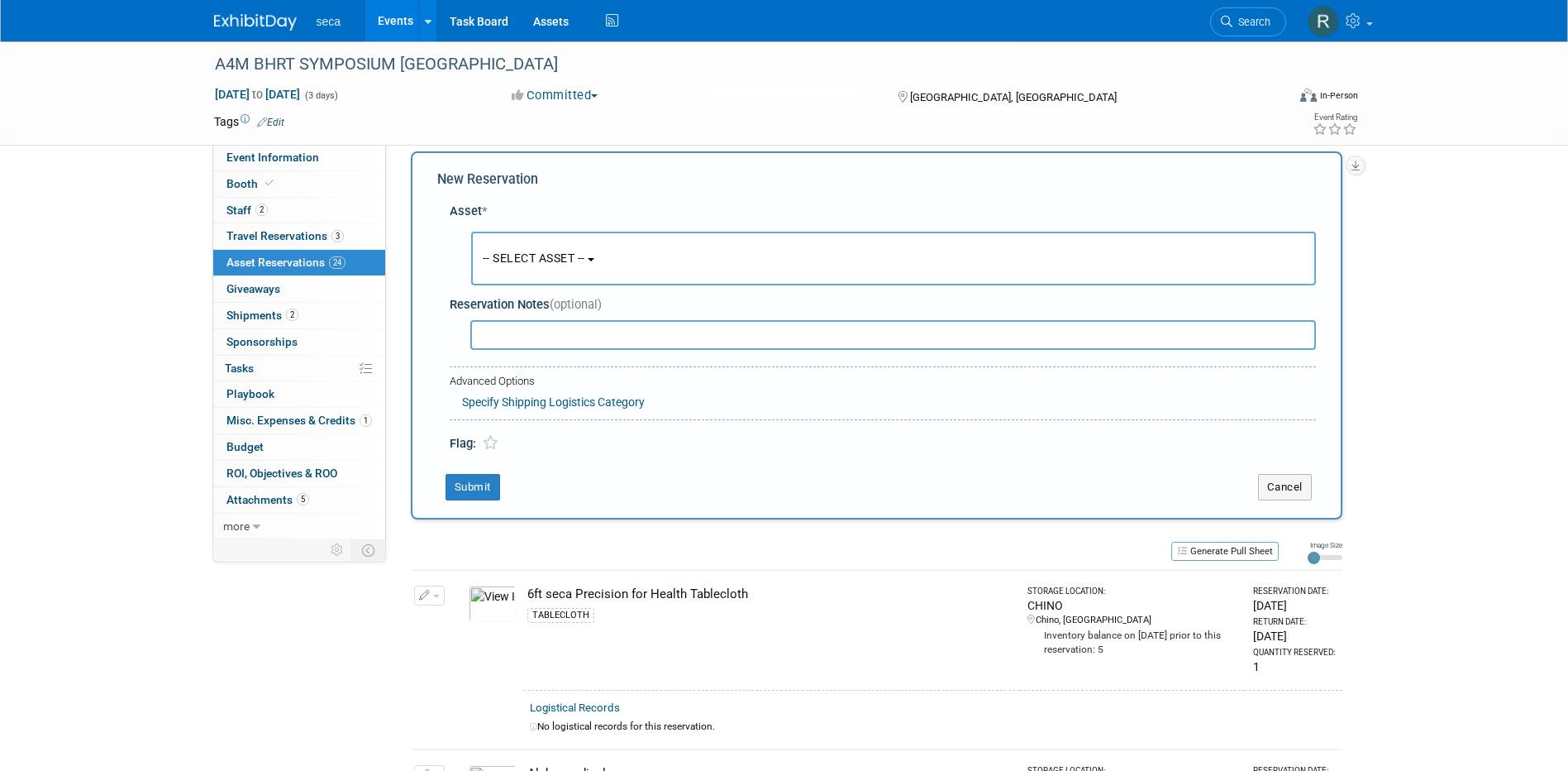
click at [533, 254] on span "-- SELECT ASSET --" at bounding box center [533, 258] width 102 height 13
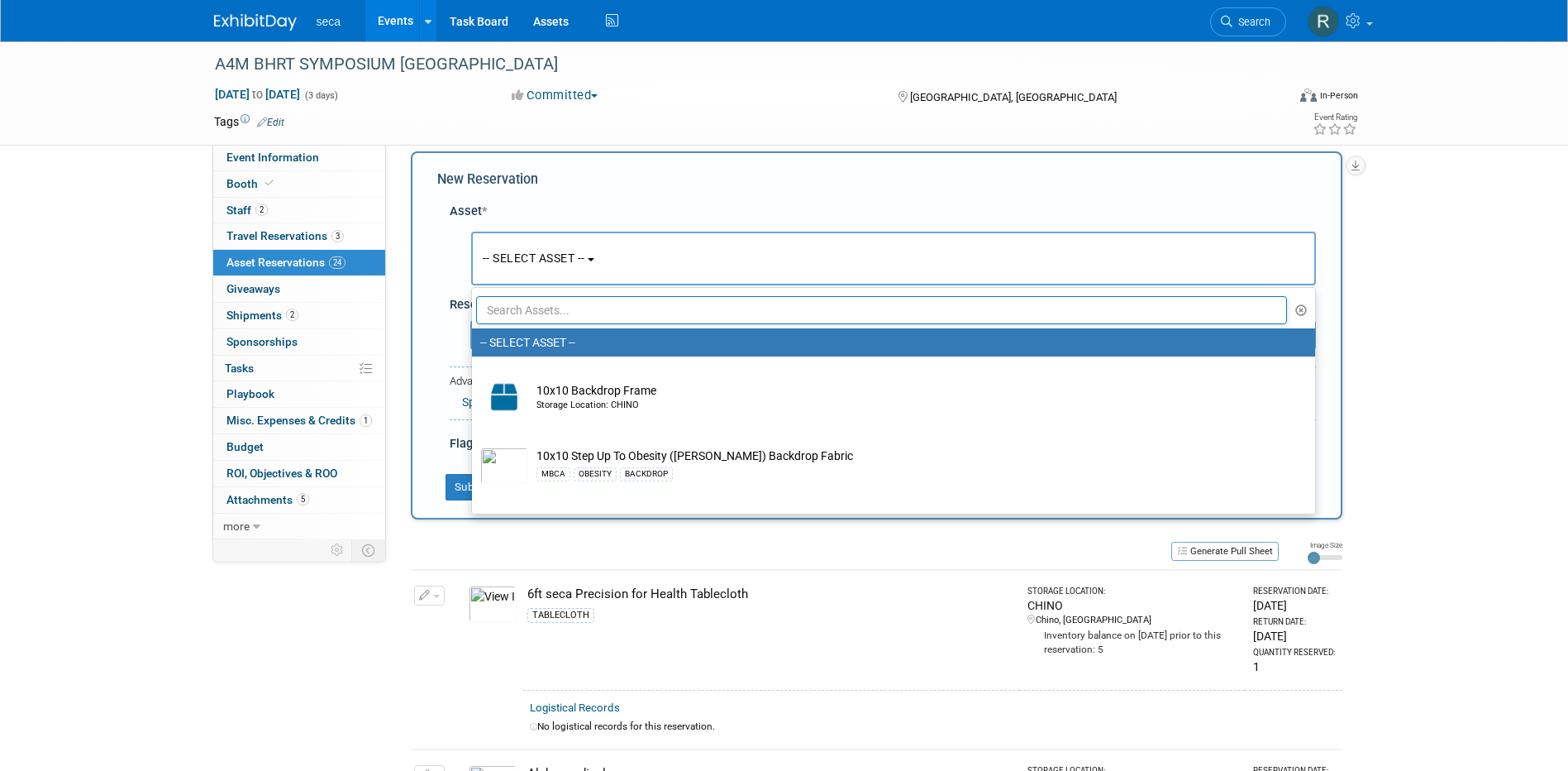
click at [535, 307] on input "text" at bounding box center [881, 310] width 811 height 28
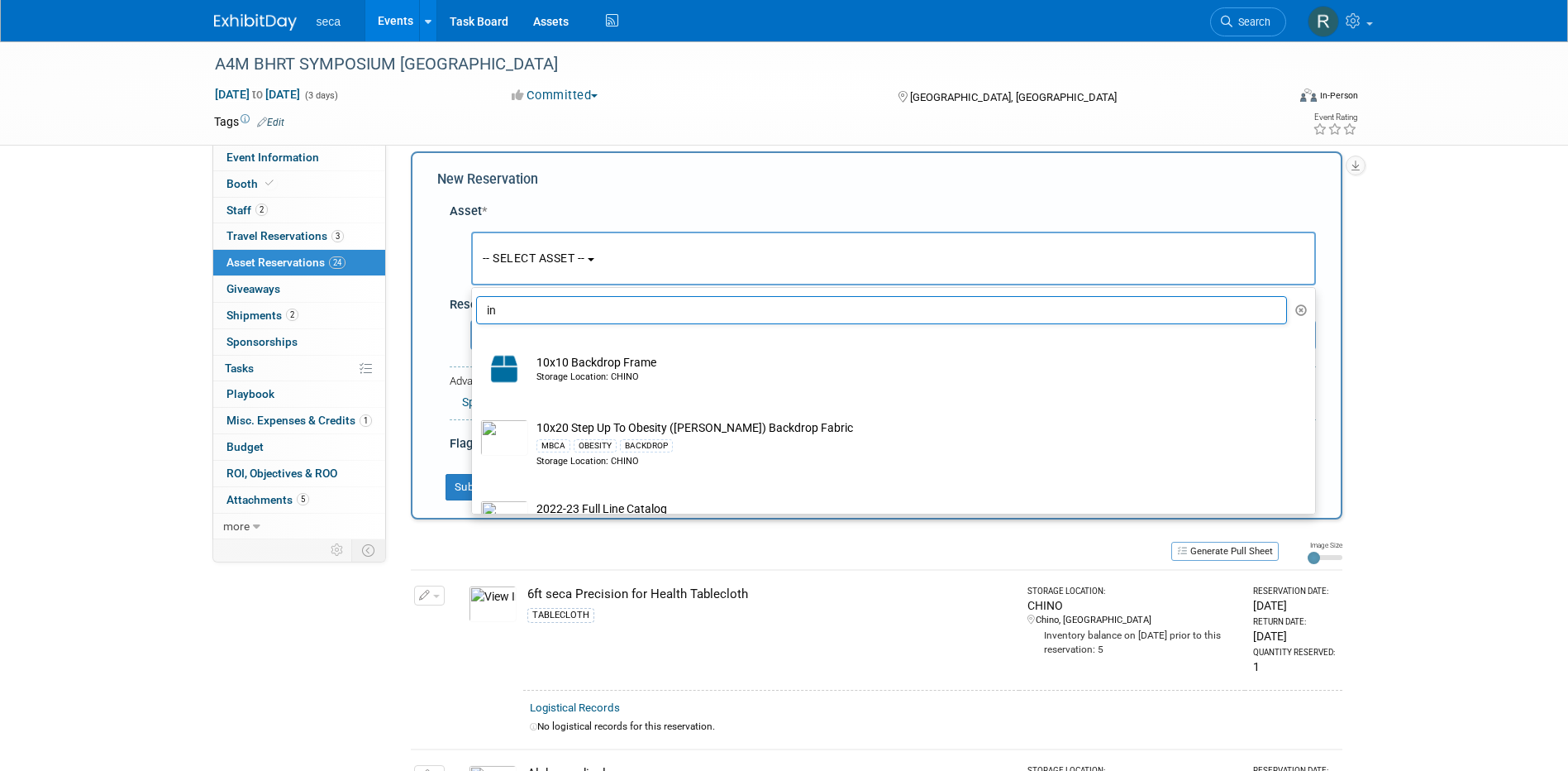
type input "i"
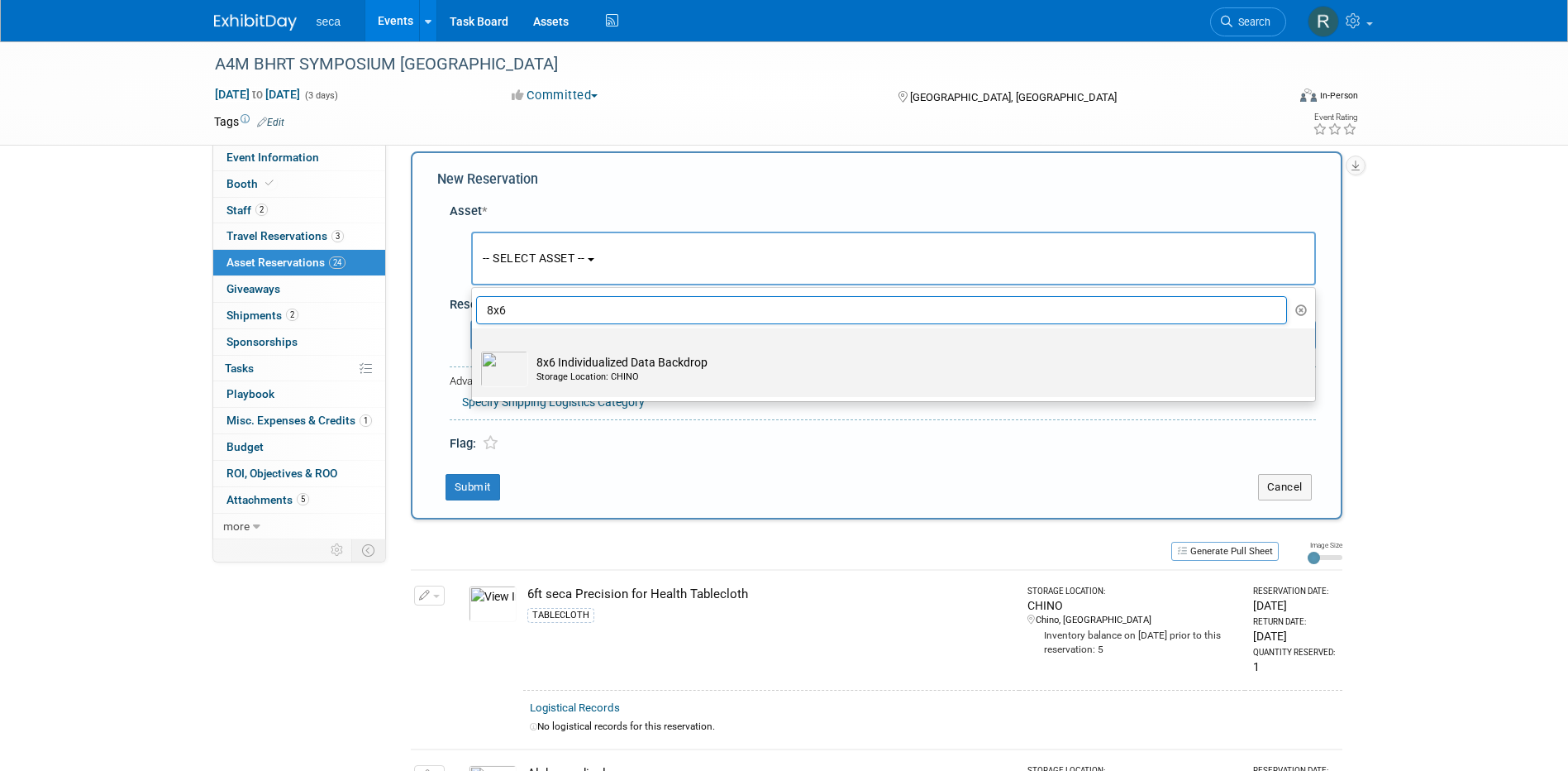
type input "8x6"
click at [570, 389] on label "8x6 Individualized Data Backdrop Storage Location: CHINO" at bounding box center [889, 362] width 819 height 62
click at [474, 348] on input "8x6 Individualized Data Backdrop Storage Location: CHINO" at bounding box center [469, 343] width 11 height 11
select select "10729219"
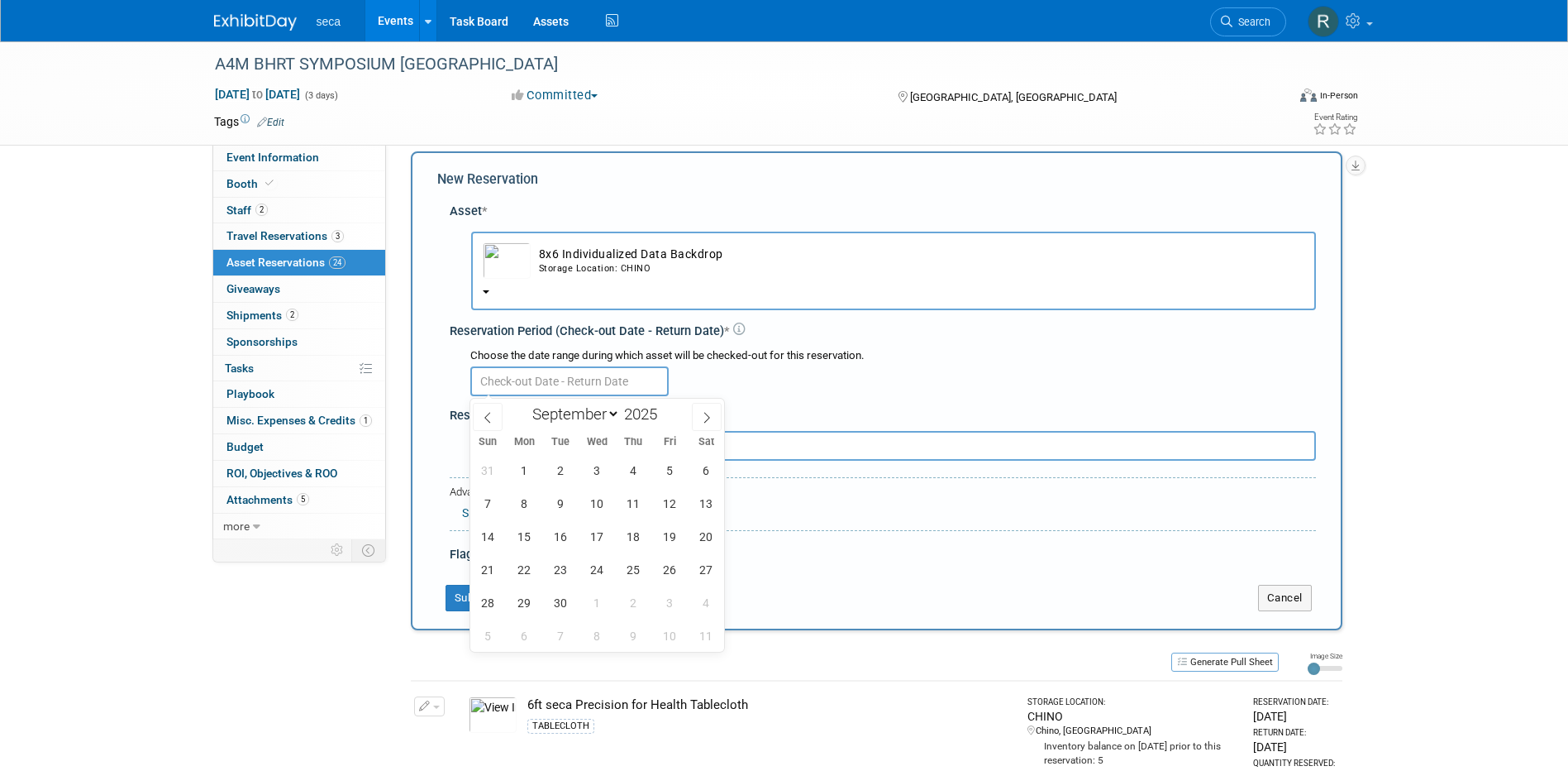
click at [493, 379] on input "text" at bounding box center [569, 381] width 198 height 30
click at [486, 417] on icon at bounding box center [487, 417] width 12 height 12
select select "7"
click at [664, 599] on span "29" at bounding box center [669, 602] width 32 height 32
type input "[DATE]"
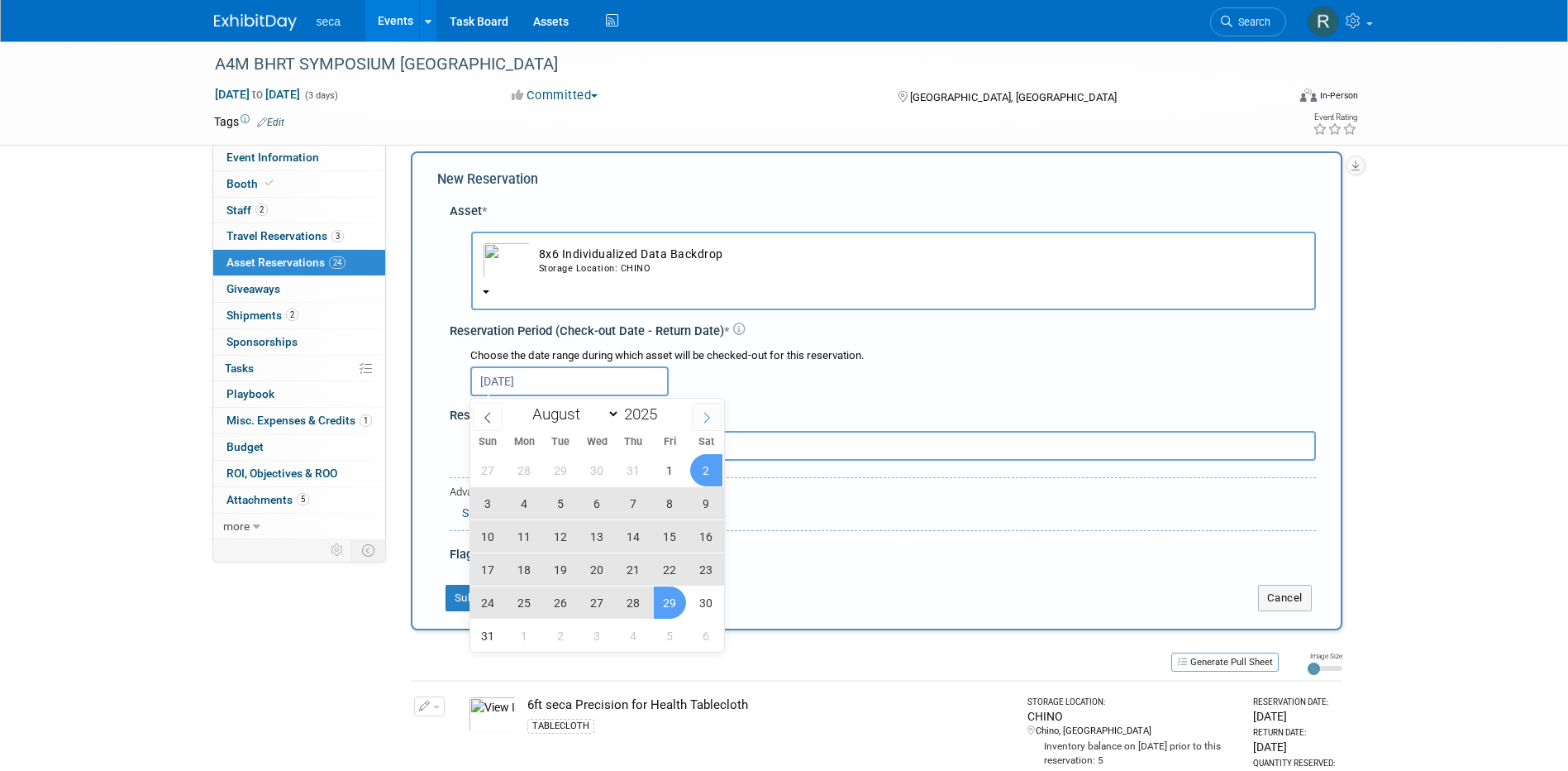
click at [707, 416] on icon at bounding box center [706, 417] width 12 height 12
select select "8"
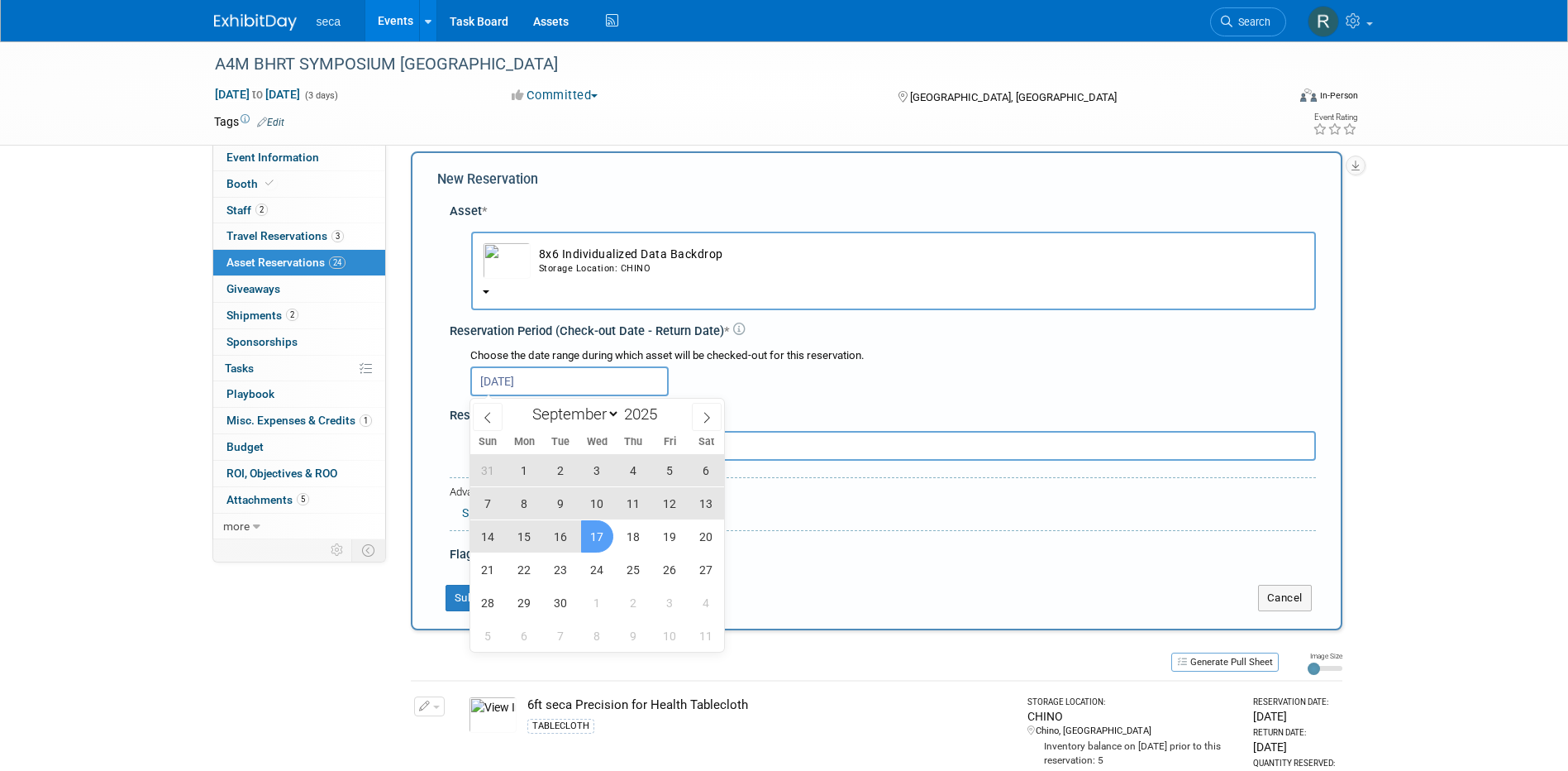
click at [578, 534] on div "31 1 2 3 4 5 6 7 8 9 10 11 12 13 14 15 16 17 18 19 20 21 22 23 24 25 26 27 28 2…" at bounding box center [598, 552] width 255 height 199
click at [592, 536] on span "17" at bounding box center [597, 536] width 32 height 32
type input "[DATE] to [DATE]"
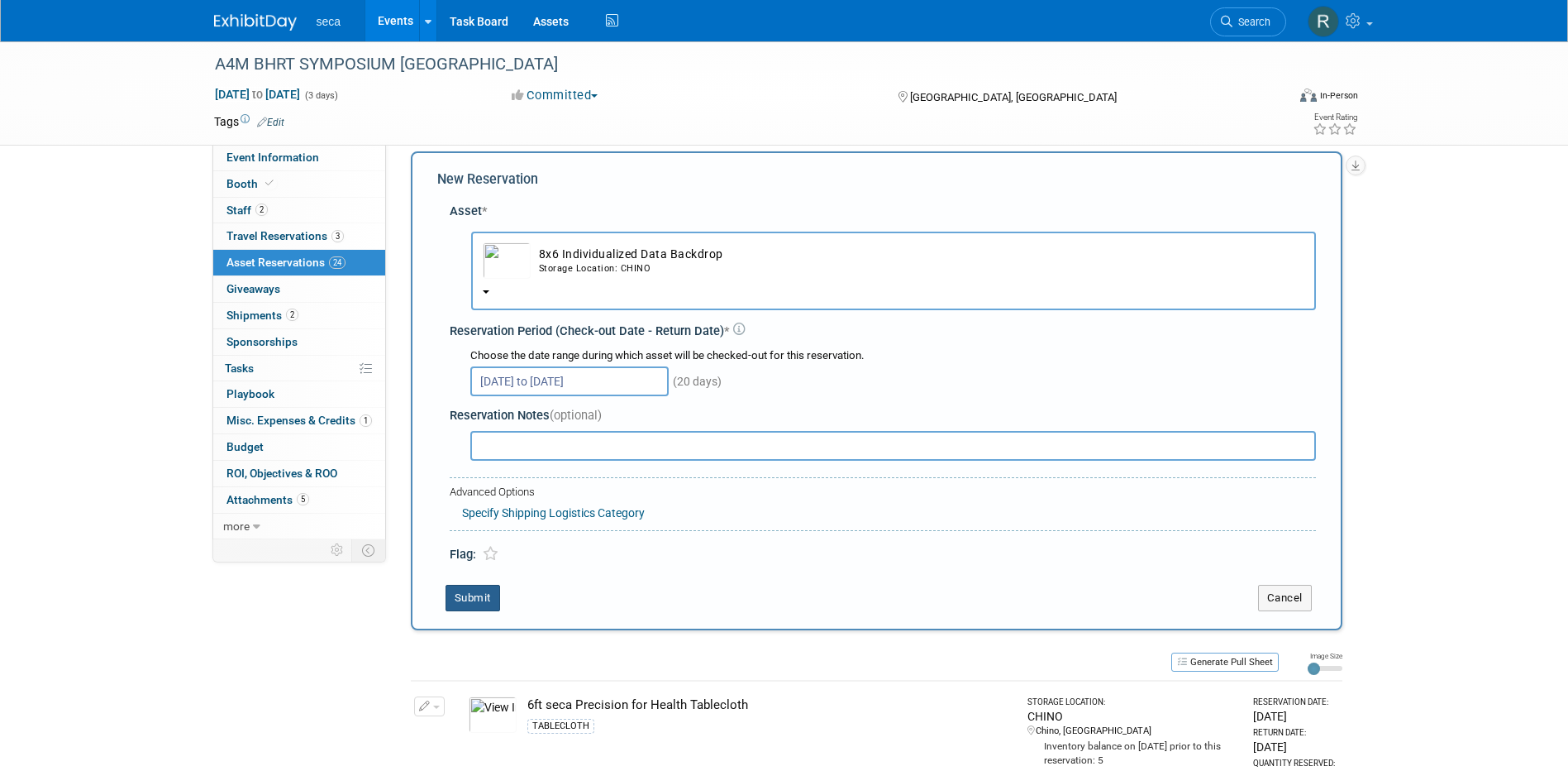
click at [474, 605] on button "Submit" at bounding box center [473, 597] width 54 height 27
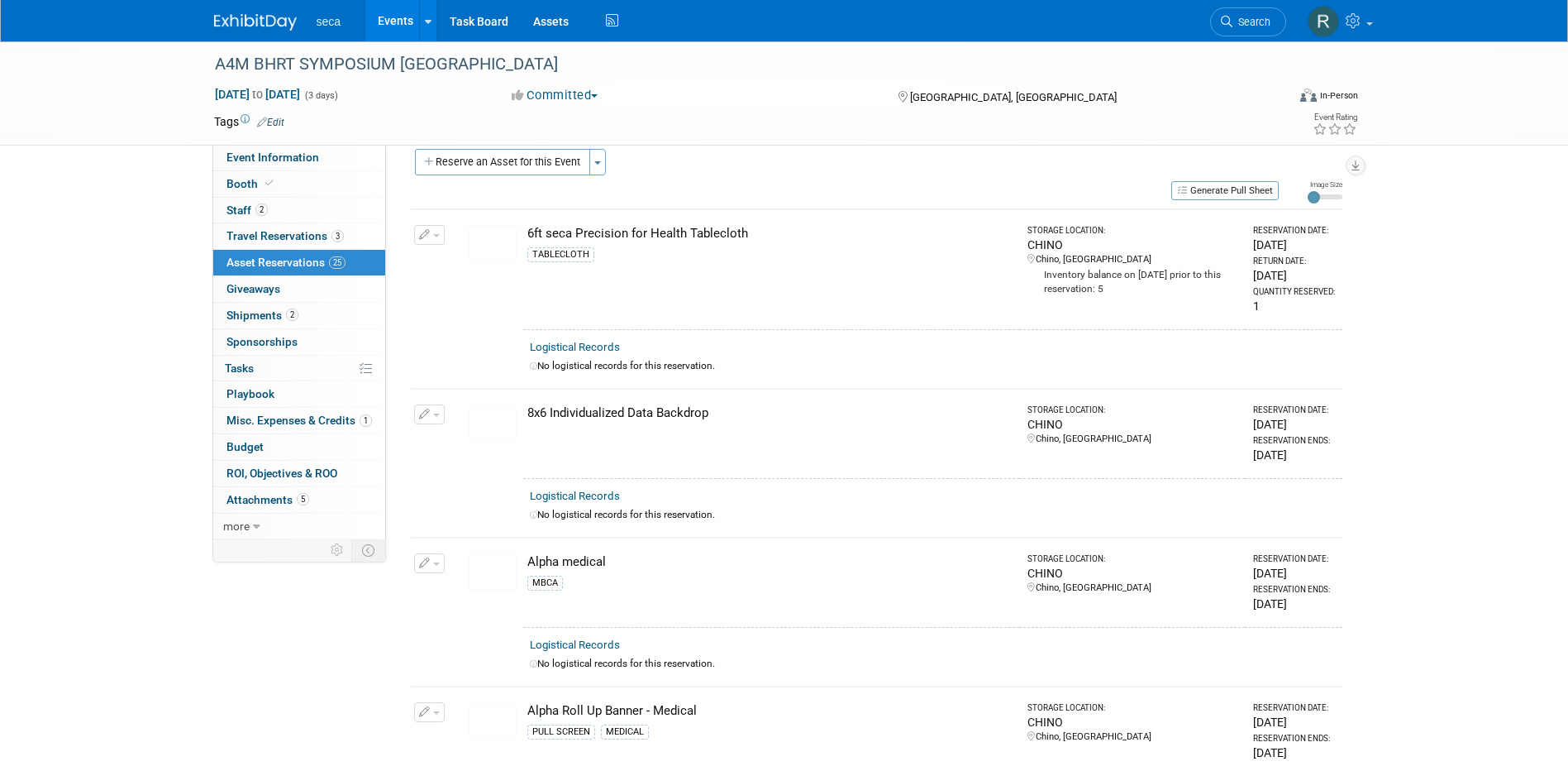
scroll to position [0, 0]
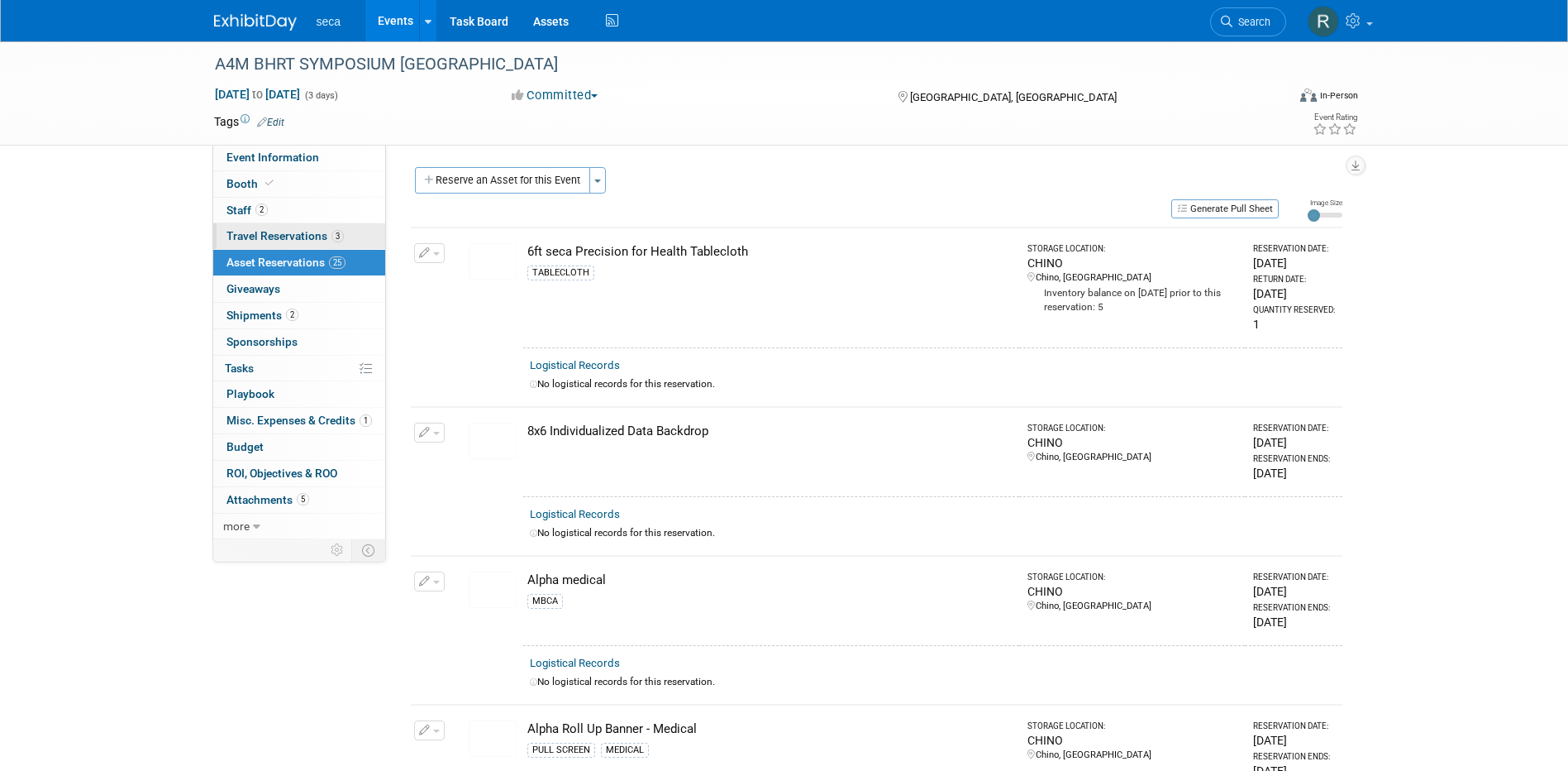
click at [309, 233] on span "Travel Reservations 3" at bounding box center [284, 235] width 117 height 13
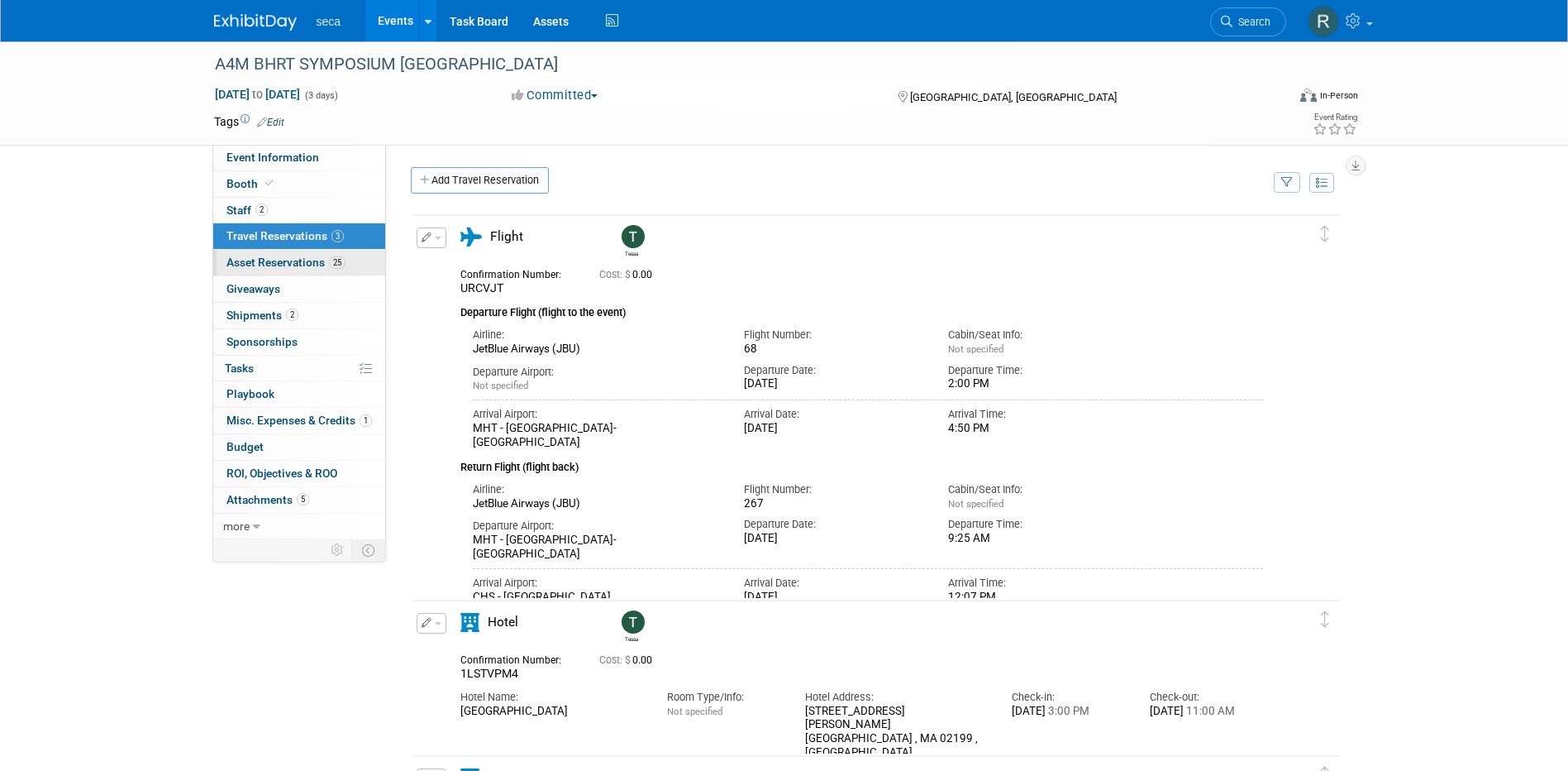
click at [305, 257] on span "Asset Reservations 25" at bounding box center [285, 262] width 119 height 13
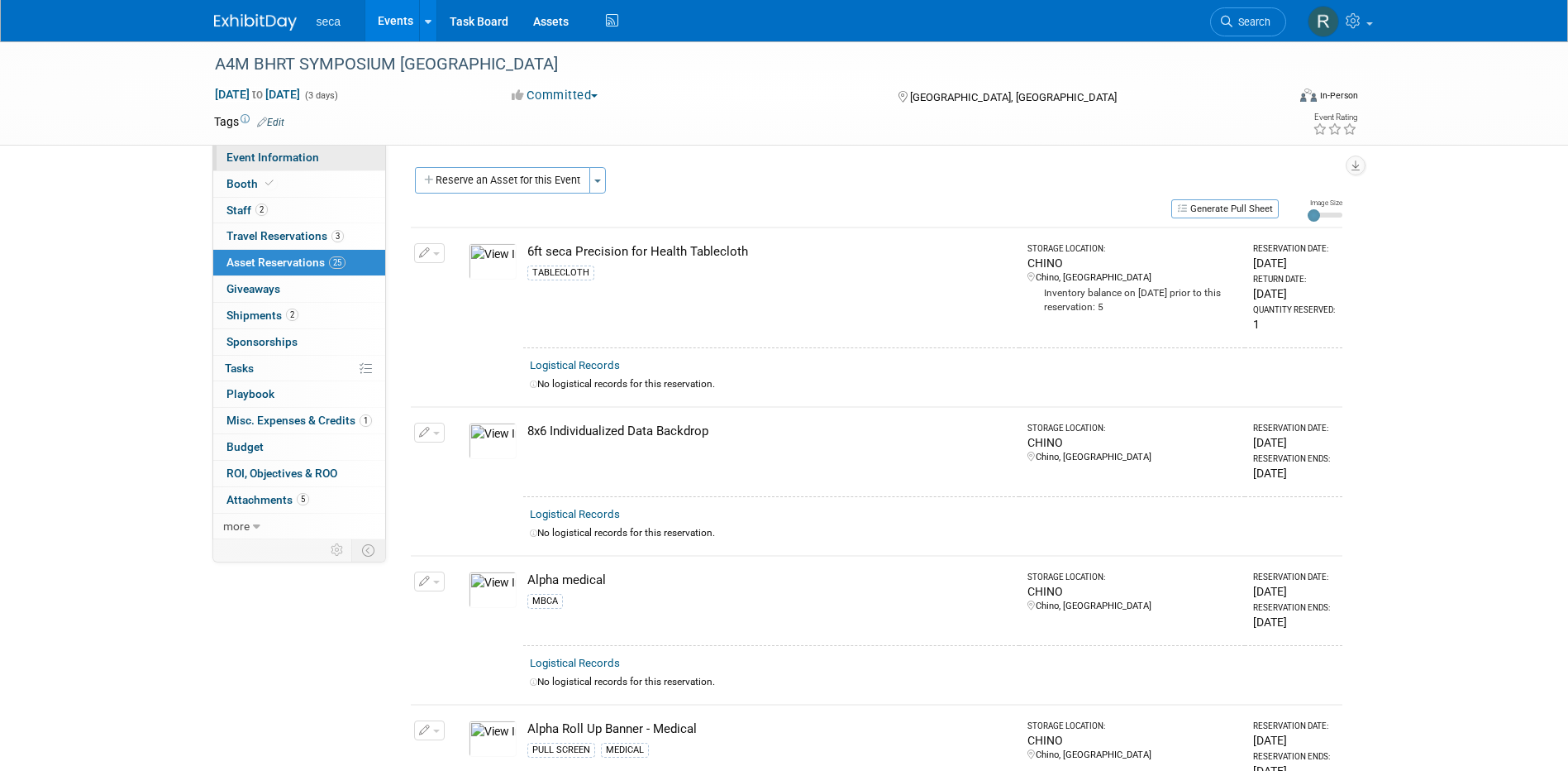
click at [266, 161] on span "Event Information" at bounding box center [272, 157] width 92 height 13
